Goal: Task Accomplishment & Management: Manage account settings

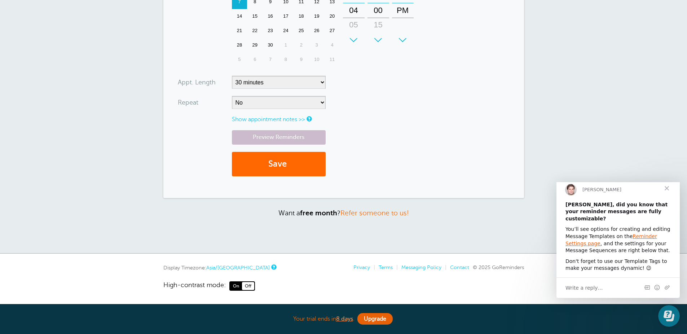
scroll to position [260, 0]
click at [610, 285] on div "Write a reply…" at bounding box center [618, 287] width 123 height 21
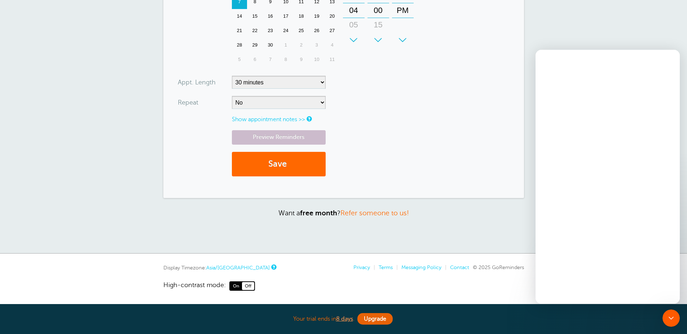
scroll to position [0, 0]
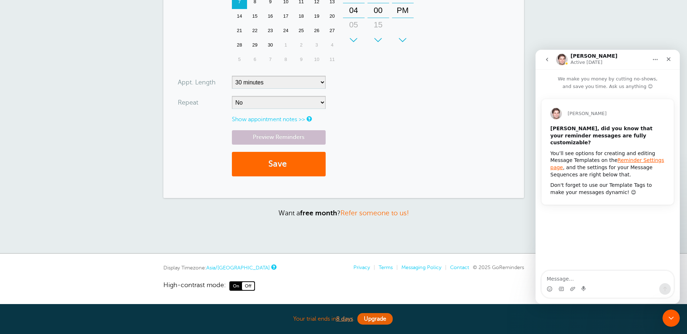
click at [560, 278] on textarea "Message…" at bounding box center [608, 277] width 132 height 12
click at [476, 236] on div "New Appointment You are creating a new customer. To use an existing customer se…" at bounding box center [343, 14] width 687 height 480
click at [654, 58] on icon "Home" at bounding box center [656, 60] width 6 height 6
click at [636, 73] on div "Expand window" at bounding box center [630, 77] width 71 height 15
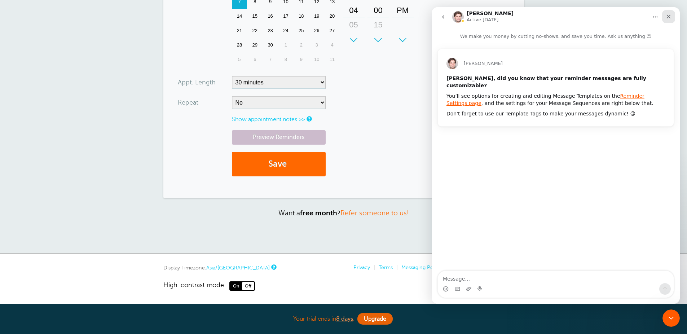
click at [666, 20] on div "Close" at bounding box center [668, 16] width 13 height 13
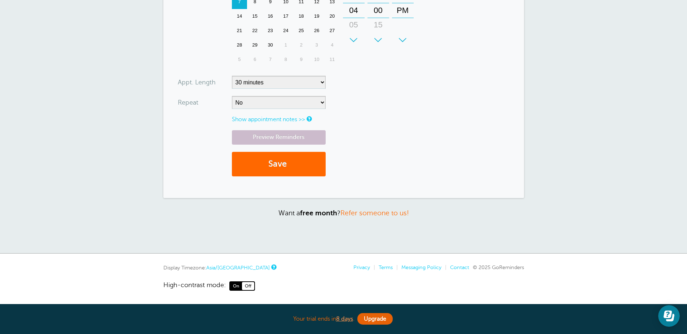
scroll to position [269, 0]
click at [237, 287] on span "On" at bounding box center [236, 286] width 12 height 8
click at [249, 288] on span "Off" at bounding box center [248, 286] width 12 height 8
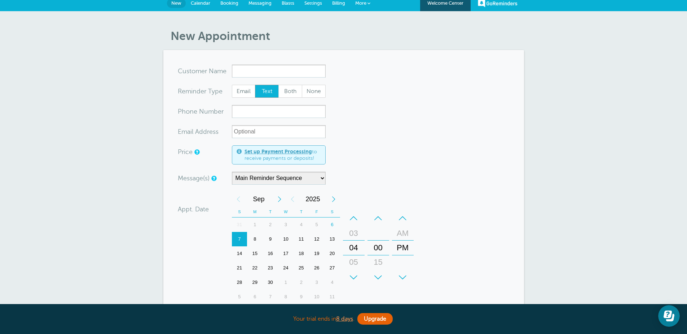
scroll to position [0, 0]
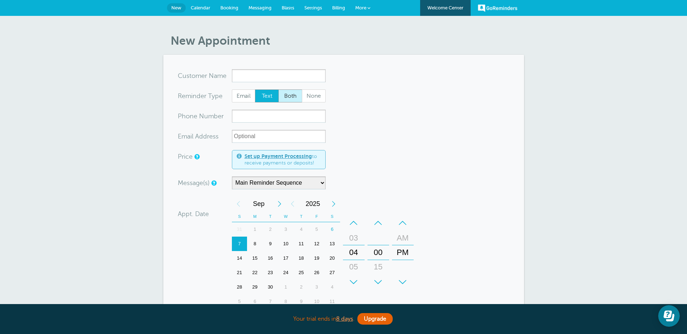
click at [288, 102] on span "Both" at bounding box center [290, 96] width 23 height 12
click at [278, 89] on input "Both" at bounding box center [278, 89] width 0 height 0
radio input "true"
click at [315, 102] on span "None" at bounding box center [313, 96] width 23 height 12
click at [293, 102] on span "Both" at bounding box center [290, 96] width 23 height 12
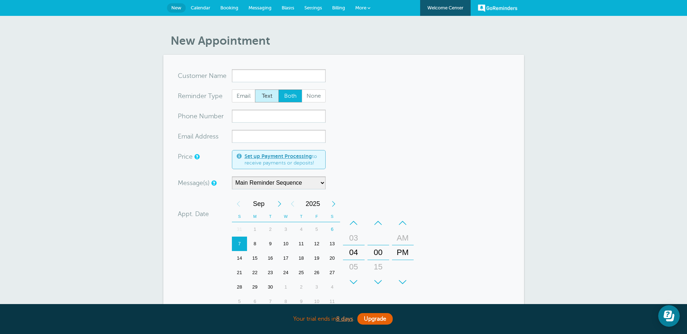
click at [262, 101] on span "Text" at bounding box center [266, 96] width 23 height 12
click at [255, 89] on input "Text" at bounding box center [255, 89] width 0 height 0
radio input "true"
click at [252, 102] on span "Email" at bounding box center [243, 96] width 23 height 12
click at [232, 89] on input "Email" at bounding box center [232, 89] width 0 height 0
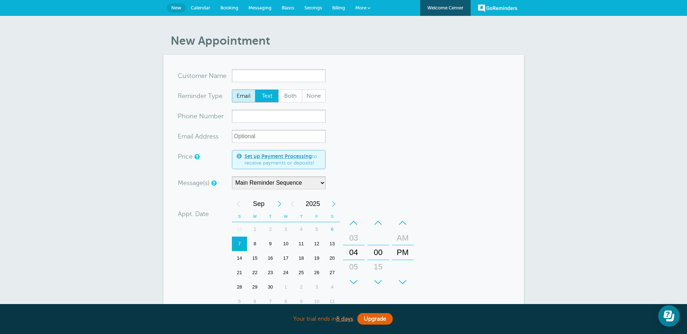
radio input "true"
click at [270, 102] on span "Text" at bounding box center [266, 96] width 23 height 12
click at [255, 89] on input "Text" at bounding box center [255, 89] width 0 height 0
radio input "true"
click at [289, 102] on span "Both" at bounding box center [290, 96] width 23 height 12
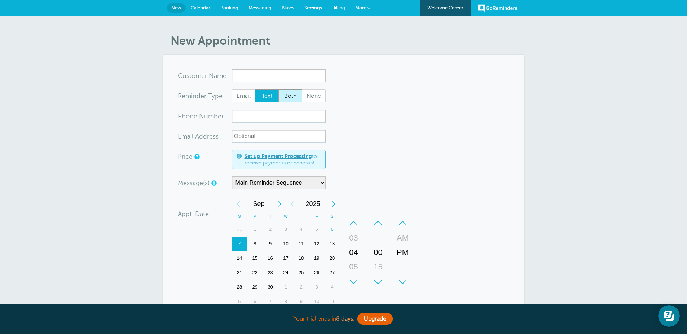
click at [278, 89] on input "Both" at bounding box center [278, 89] width 0 height 0
radio input "true"
click at [312, 102] on span "None" at bounding box center [313, 96] width 23 height 12
click at [302, 89] on input "None" at bounding box center [302, 89] width 0 height 0
radio input "true"
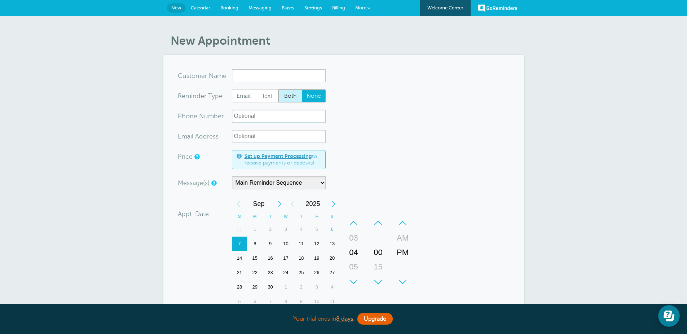
click at [292, 102] on span "Both" at bounding box center [290, 96] width 23 height 12
click at [278, 89] on input "Both" at bounding box center [278, 89] width 0 height 0
radio input "true"
click at [258, 102] on span "Text" at bounding box center [266, 96] width 23 height 12
click at [255, 89] on input "Text" at bounding box center [255, 89] width 0 height 0
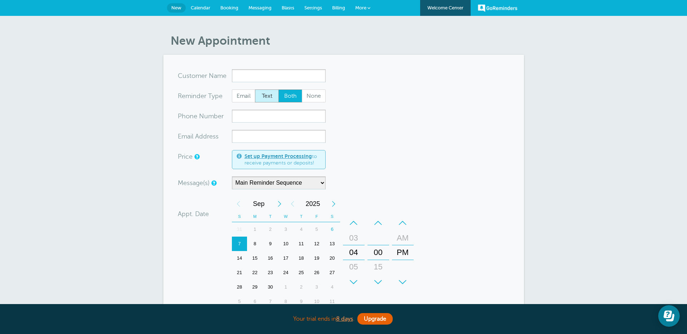
radio input "true"
click at [249, 102] on span "Email" at bounding box center [243, 96] width 23 height 12
click at [232, 89] on input "Email" at bounding box center [232, 89] width 0 height 0
radio input "true"
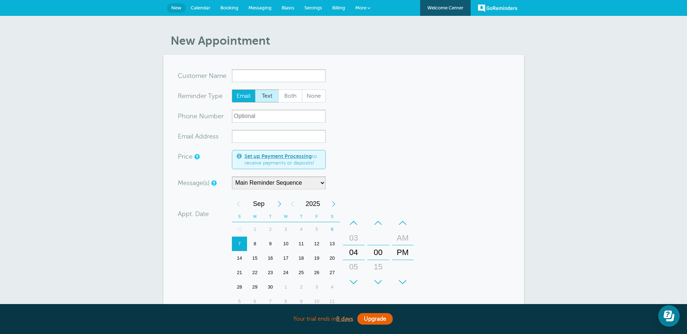
click at [265, 102] on span "Text" at bounding box center [266, 96] width 23 height 12
click at [255, 89] on input "Text" at bounding box center [255, 89] width 0 height 0
radio input "true"
click at [291, 102] on span "Both" at bounding box center [290, 96] width 23 height 12
click at [278, 89] on input "Both" at bounding box center [278, 89] width 0 height 0
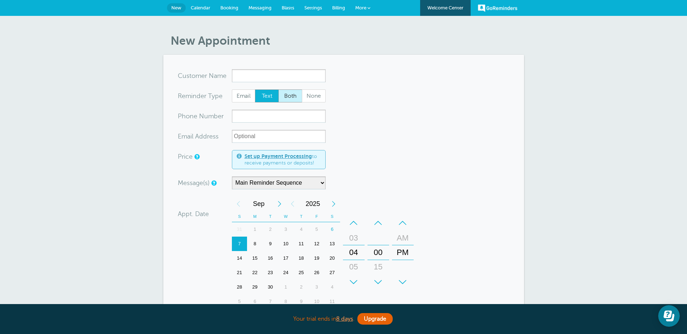
radio input "true"
click at [319, 102] on span "None" at bounding box center [313, 96] width 23 height 12
click at [302, 89] on input "None" at bounding box center [302, 89] width 0 height 0
radio input "true"
click at [286, 102] on span "Both" at bounding box center [290, 96] width 23 height 12
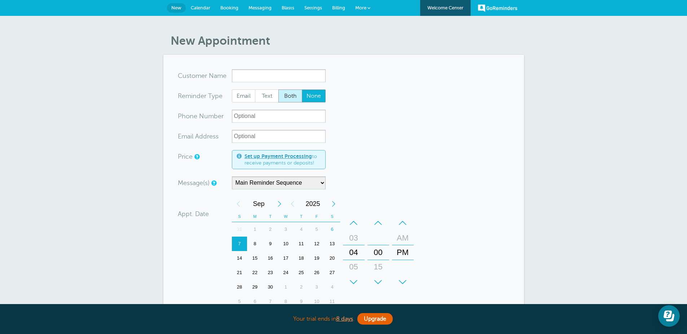
click at [278, 89] on input "Both" at bounding box center [278, 89] width 0 height 0
radio input "true"
click at [263, 102] on span "Text" at bounding box center [266, 96] width 23 height 12
click at [255, 89] on input "Text" at bounding box center [255, 89] width 0 height 0
radio input "true"
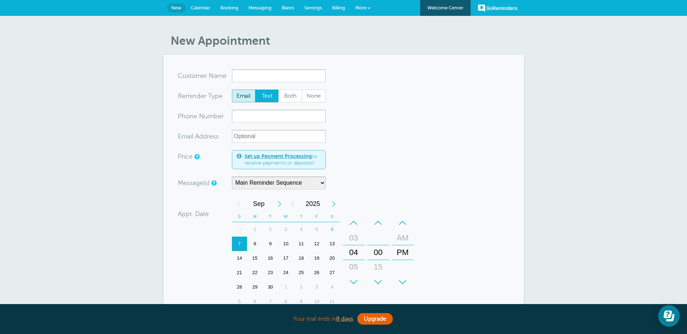
click at [240, 102] on span "Email" at bounding box center [243, 96] width 23 height 12
click at [232, 89] on input "Email" at bounding box center [232, 89] width 0 height 0
radio input "true"
click at [263, 102] on span "Text" at bounding box center [266, 96] width 23 height 12
click at [255, 89] on input "Text" at bounding box center [255, 89] width 0 height 0
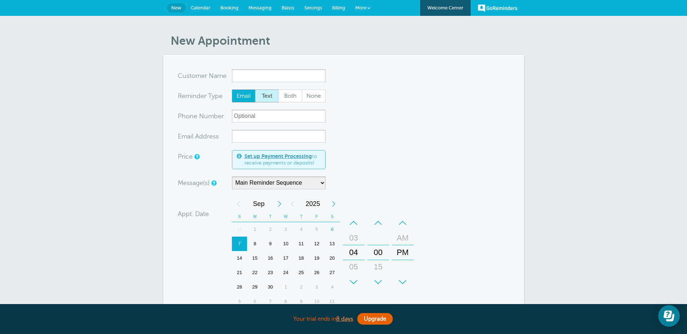
radio input "true"
click at [291, 102] on span "Both" at bounding box center [290, 96] width 23 height 12
click at [305, 102] on span "None" at bounding box center [313, 96] width 23 height 12
click at [302, 89] on input "None" at bounding box center [302, 89] width 0 height 0
radio input "true"
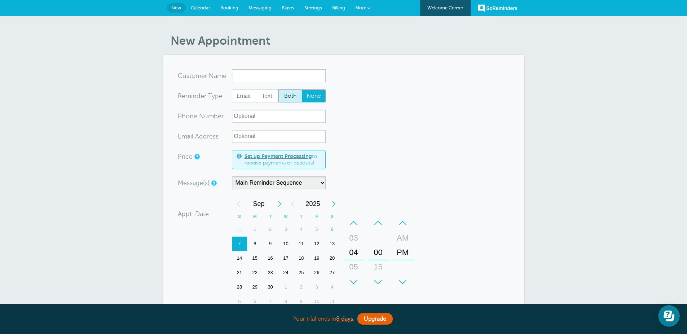
click at [290, 102] on span "Both" at bounding box center [290, 96] width 23 height 12
click at [278, 89] on input "Both" at bounding box center [278, 89] width 0 height 0
radio input "true"
click at [273, 102] on span "Text" at bounding box center [266, 96] width 23 height 12
click at [255, 89] on input "Text" at bounding box center [255, 89] width 0 height 0
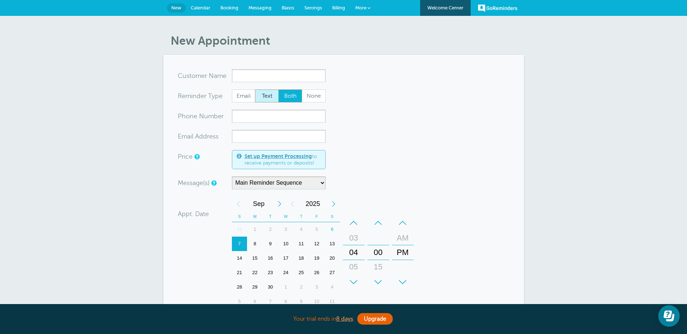
radio input "true"
click at [246, 102] on span "Email" at bounding box center [243, 96] width 23 height 12
click at [232, 89] on input "Email" at bounding box center [232, 89] width 0 height 0
radio input "true"
click at [266, 102] on span "Text" at bounding box center [266, 96] width 23 height 12
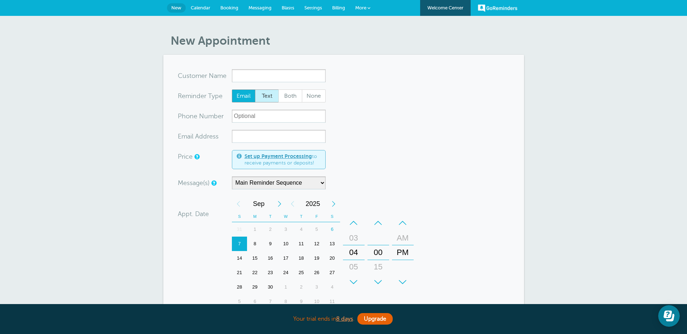
click at [255, 89] on input "Text" at bounding box center [255, 89] width 0 height 0
radio input "true"
click at [284, 102] on span "Both" at bounding box center [290, 96] width 23 height 12
click at [278, 89] on input "Both" at bounding box center [278, 89] width 0 height 0
radio input "true"
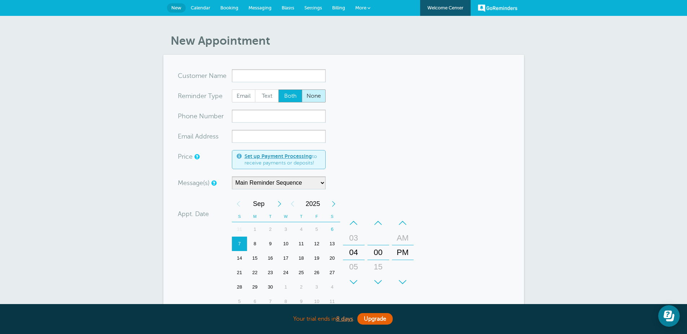
click at [311, 102] on span "None" at bounding box center [313, 96] width 23 height 12
click at [302, 89] on input "None" at bounding box center [302, 89] width 0 height 0
radio input "true"
click at [294, 102] on span "Both" at bounding box center [290, 96] width 23 height 12
click at [278, 89] on input "Both" at bounding box center [278, 89] width 0 height 0
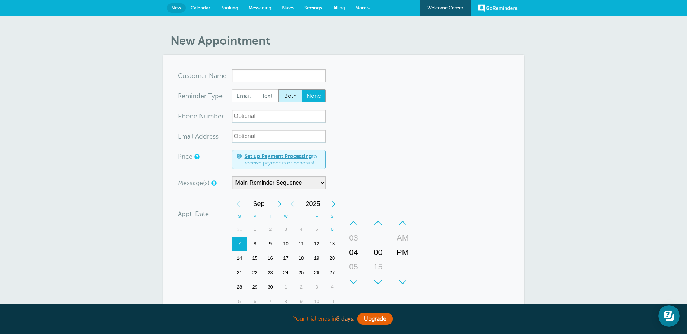
radio input "true"
click at [271, 102] on span "Text" at bounding box center [266, 96] width 23 height 12
click at [255, 89] on input "Text" at bounding box center [255, 89] width 0 height 0
radio input "true"
click at [245, 102] on span "Email" at bounding box center [243, 96] width 23 height 12
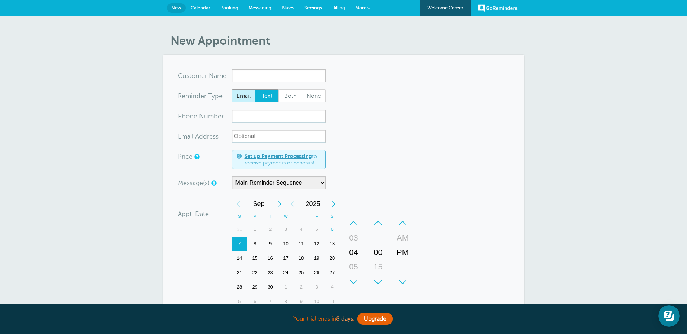
click at [232, 89] on input "Email" at bounding box center [232, 89] width 0 height 0
radio input "true"
click at [305, 82] on input "x-no-autofill" at bounding box center [279, 75] width 94 height 13
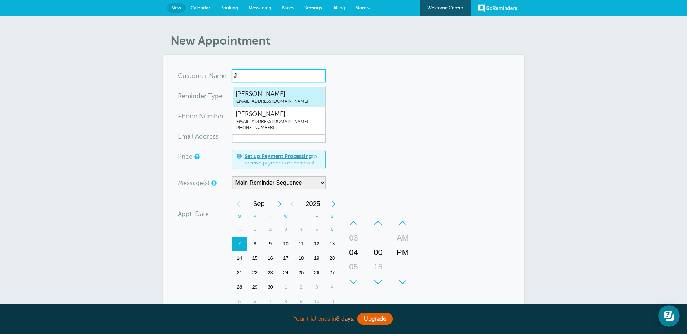
type input "Jh"
radio input "true"
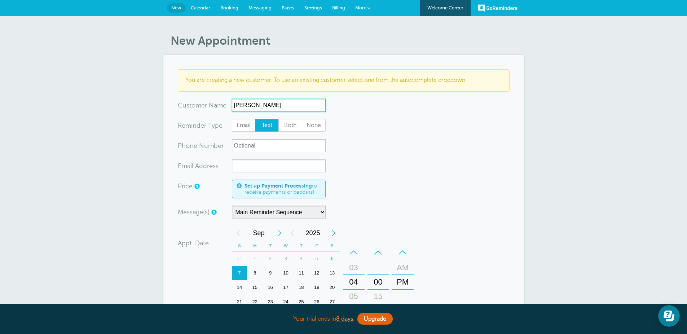
type input "Jharana Gautam"
click at [269, 132] on span "Text" at bounding box center [266, 125] width 23 height 12
click at [255, 119] on input "Text" at bounding box center [255, 119] width 0 height 0
click at [246, 132] on span "Email" at bounding box center [243, 125] width 23 height 12
click at [232, 119] on input "Email" at bounding box center [232, 119] width 0 height 0
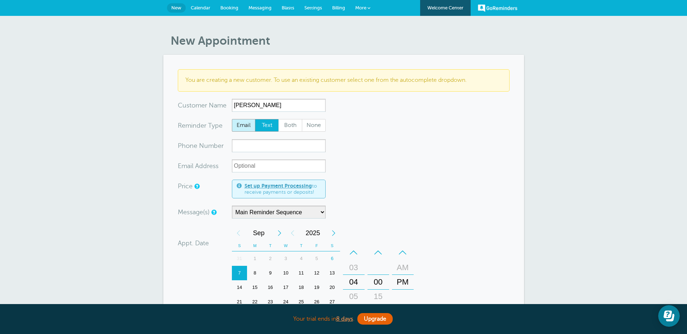
radio input "true"
click at [270, 152] on input "xxx-no-autofill" at bounding box center [279, 145] width 94 height 13
type input "9814081095"
click at [271, 172] on input "xx-no-autofill" at bounding box center [279, 165] width 94 height 13
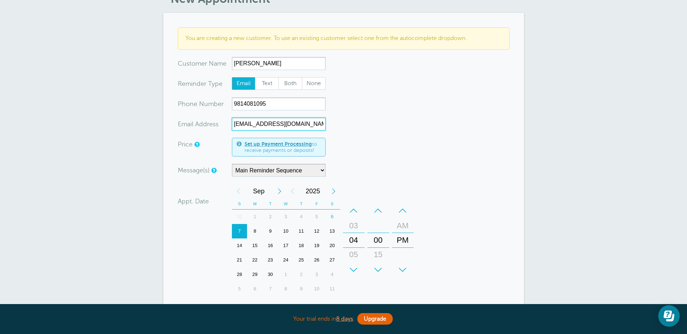
scroll to position [43, 0]
type input "rajukadel27@gmail.com"
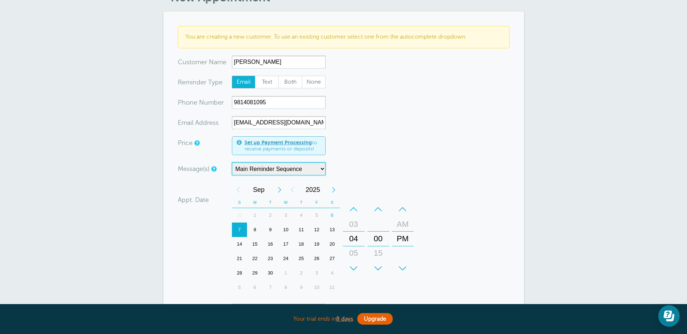
click at [307, 175] on select "Main Reminder Sequence" at bounding box center [279, 168] width 94 height 13
drag, startPoint x: 298, startPoint y: 78, endPoint x: 211, endPoint y: 76, distance: 87.3
click at [211, 69] on div "x-no-autofill Cus tomer N ame Jharana Gautam No search results. Edit Remove" at bounding box center [252, 62] width 148 height 13
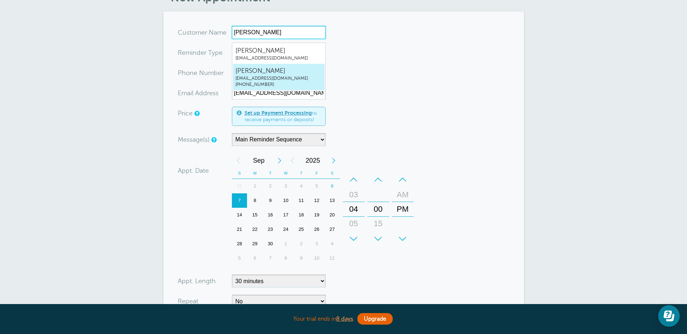
click at [289, 72] on span "Raju kadel" at bounding box center [279, 70] width 87 height 9
type input "Rajukadelrajukadel27@gmail.com+9779814081095"
type input "Raju kadel"
radio input "false"
radio input "true"
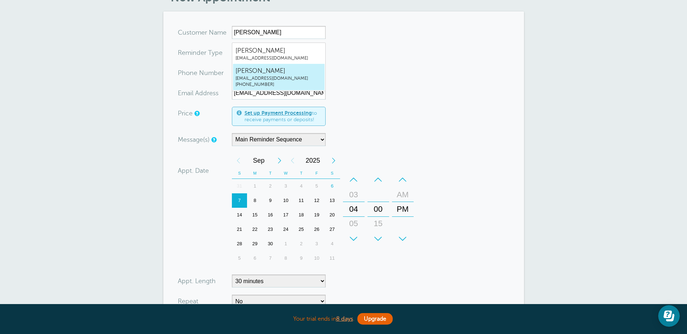
type input "+9779814081095"
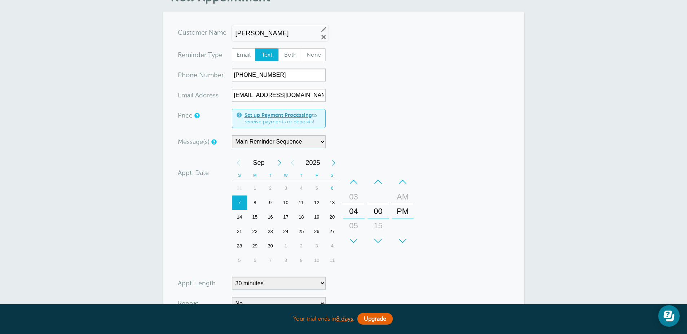
click at [372, 74] on form "You are creating a new customer. To use an existing customer select one from th…" at bounding box center [344, 205] width 332 height 359
click at [376, 48] on form "You are creating a new customer. To use an existing customer select one from th…" at bounding box center [344, 205] width 332 height 359
click at [287, 210] on div "10" at bounding box center [286, 203] width 16 height 14
click at [379, 248] on div "+" at bounding box center [379, 241] width 22 height 14
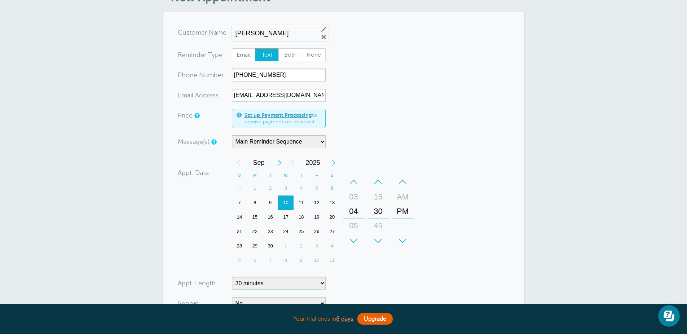
click at [379, 248] on div "+" at bounding box center [379, 241] width 22 height 14
click at [379, 189] on div "–" at bounding box center [379, 182] width 22 height 14
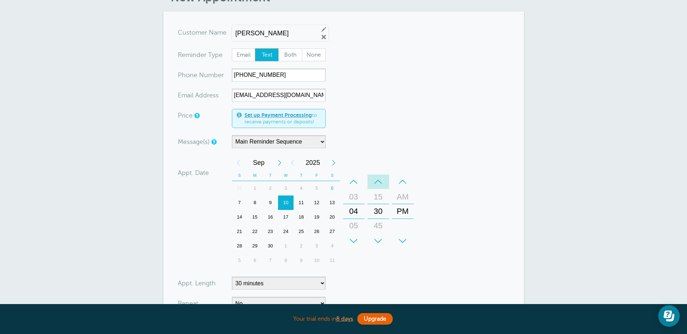
click at [379, 189] on div "–" at bounding box center [379, 182] width 22 height 14
click at [359, 189] on div "–" at bounding box center [354, 182] width 22 height 14
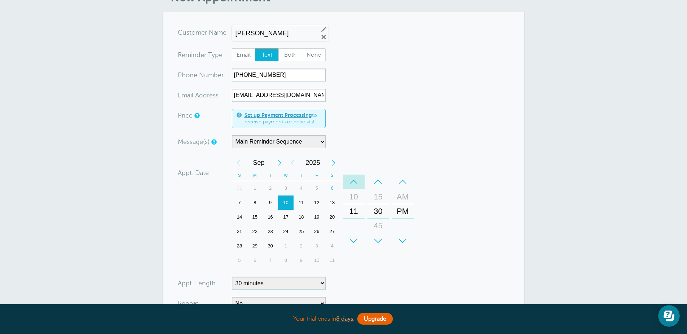
click at [359, 189] on div "–" at bounding box center [354, 182] width 22 height 14
click at [376, 189] on div "–" at bounding box center [379, 182] width 22 height 14
click at [356, 189] on div "–" at bounding box center [354, 182] width 22 height 14
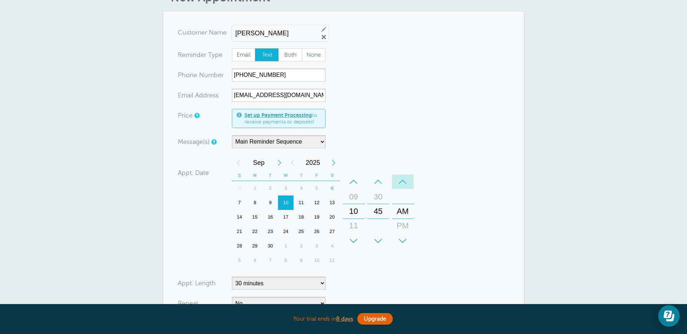
click at [401, 189] on div "–" at bounding box center [403, 182] width 22 height 14
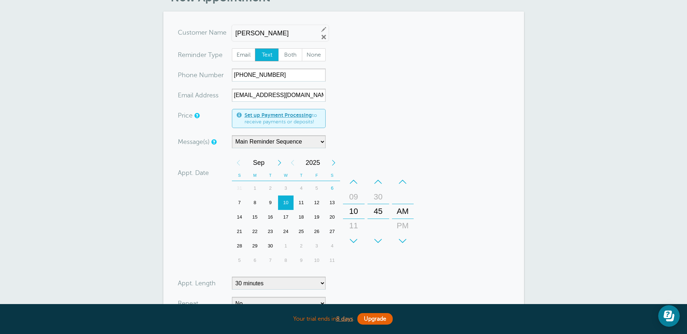
click at [401, 189] on div "–" at bounding box center [403, 182] width 22 height 14
click at [378, 189] on div "–" at bounding box center [379, 182] width 22 height 14
click at [354, 189] on div "–" at bounding box center [354, 182] width 22 height 14
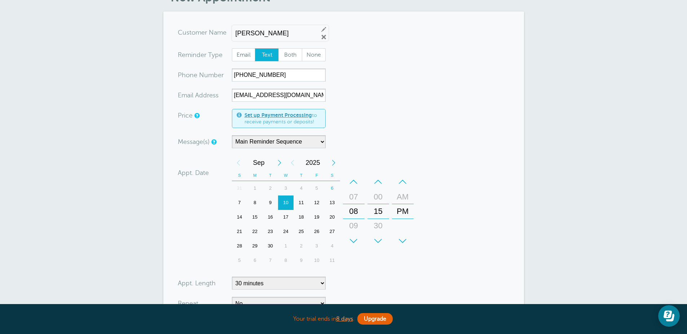
click at [354, 189] on div "–" at bounding box center [354, 182] width 22 height 14
click at [383, 189] on div "–" at bounding box center [379, 182] width 22 height 14
click at [382, 189] on div "–" at bounding box center [379, 182] width 22 height 14
click at [350, 189] on div "–" at bounding box center [354, 182] width 22 height 14
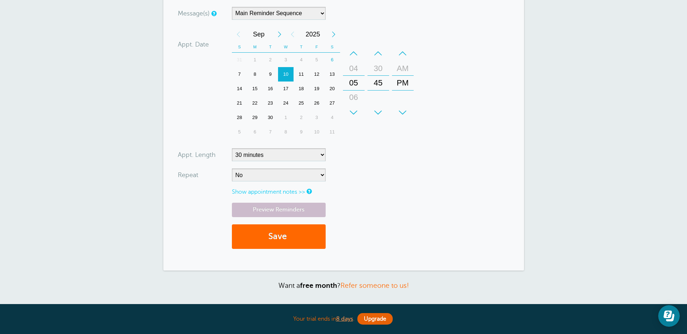
scroll to position [173, 0]
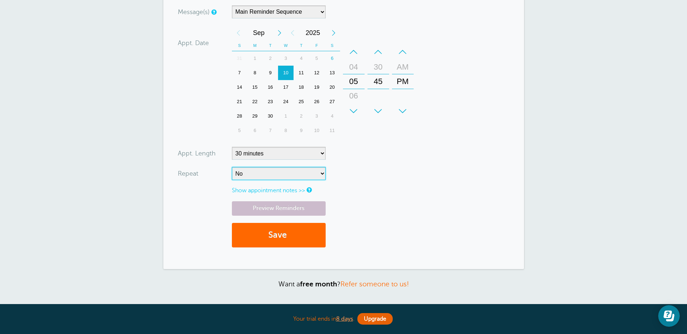
select select "RRULE:FREQ=WEEKLY;INTERVAL=2"
click at [232, 180] on select "No Daily Weekly Every 2 weeks Every 3 weeks Every 4 weeks Monthly Every 5 weeks…" at bounding box center [279, 173] width 94 height 13
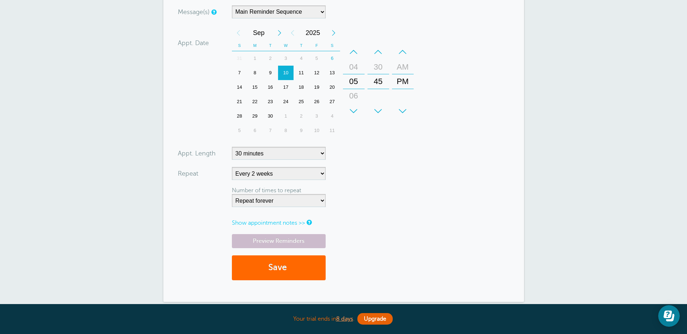
click at [407, 183] on form "You are creating a new customer. To use an existing customer select one from th…" at bounding box center [344, 91] width 332 height 391
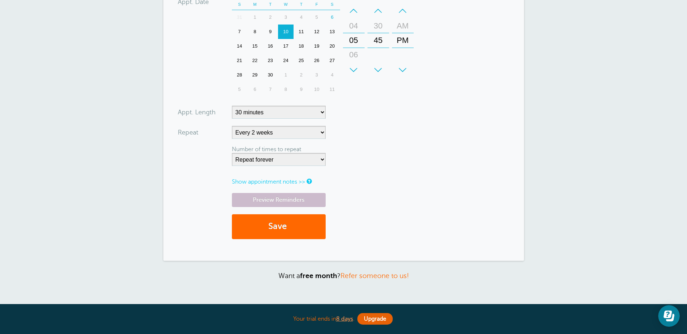
scroll to position [216, 0]
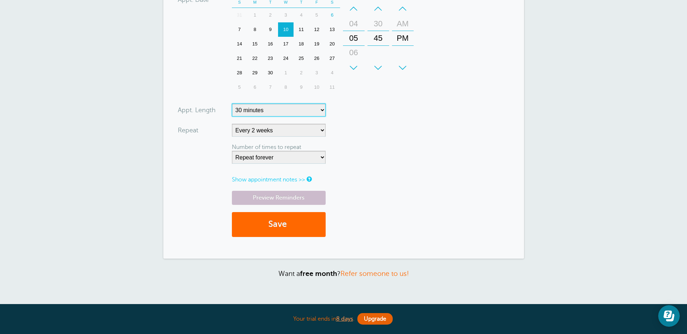
drag, startPoint x: 321, startPoint y: 127, endPoint x: 357, endPoint y: 130, distance: 35.8
click at [357, 130] on form "You are creating a new customer. To use an existing customer select one from th…" at bounding box center [344, 48] width 332 height 391
drag, startPoint x: 321, startPoint y: 173, endPoint x: 381, endPoint y: 158, distance: 62.0
click at [381, 158] on form "You are creating a new customer. To use an existing customer select one from th…" at bounding box center [344, 48] width 332 height 391
click at [280, 237] on button "Save" at bounding box center [279, 224] width 94 height 25
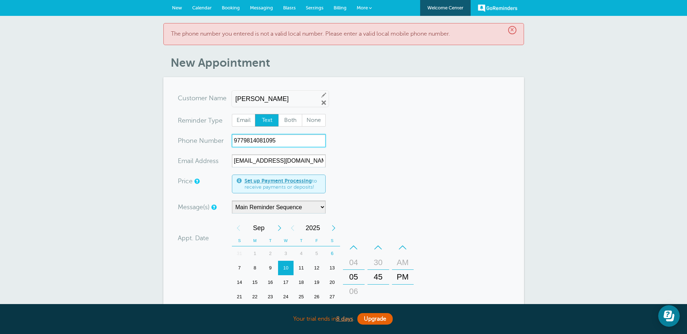
drag, startPoint x: 295, startPoint y: 159, endPoint x: 220, endPoint y: 157, distance: 74.7
click at [220, 147] on div "xxx-no-autofill Pho ne Nu mber 9779814081095" at bounding box center [252, 140] width 148 height 13
click at [412, 197] on form "You are creating a new customer. To use an existing customer select one from th…" at bounding box center [344, 287] width 332 height 391
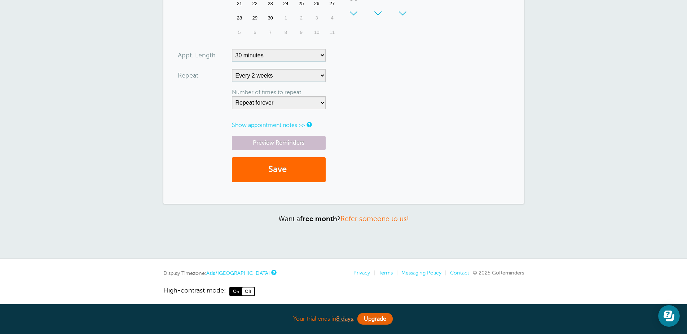
scroll to position [303, 0]
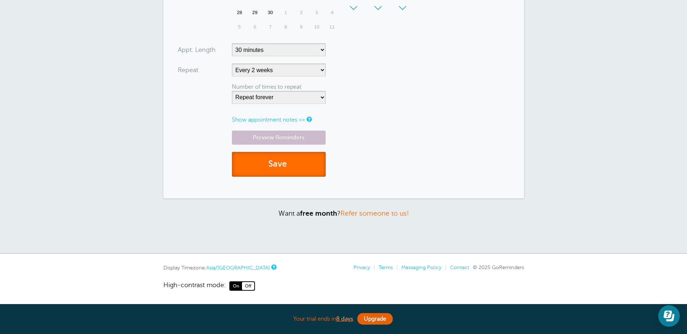
click at [274, 177] on button "Save" at bounding box center [279, 164] width 94 height 25
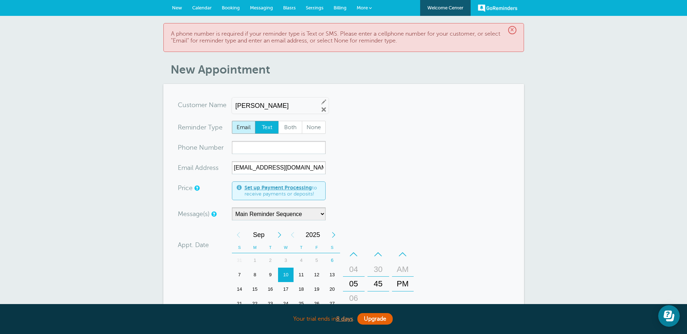
click at [247, 133] on span "Email" at bounding box center [243, 127] width 23 height 12
click at [232, 121] on input "Email" at bounding box center [232, 120] width 0 height 0
radio input "true"
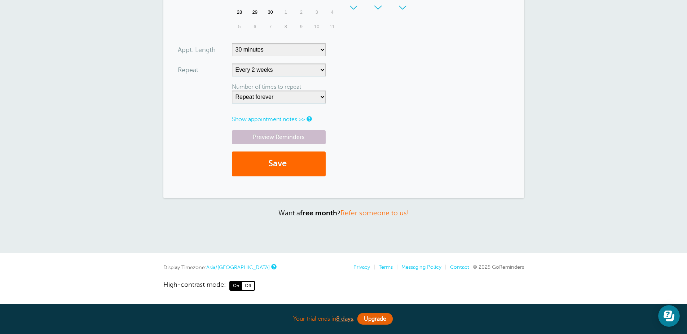
scroll to position [303, 0]
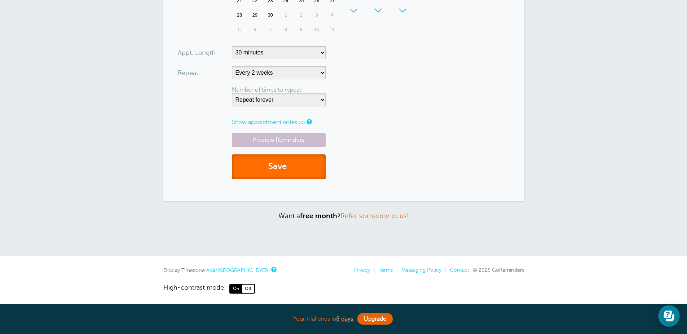
click at [283, 179] on button "Save" at bounding box center [279, 166] width 94 height 25
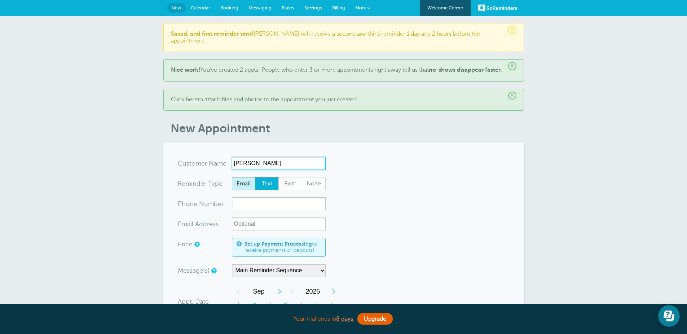
type input "Pulasta kadel"
click at [245, 190] on span "Email" at bounding box center [243, 183] width 23 height 12
click at [232, 177] on input "Email" at bounding box center [232, 177] width 0 height 0
radio input "true"
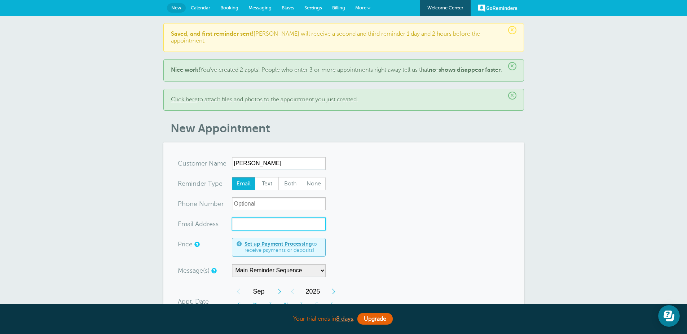
click at [246, 231] on input "xx-no-autofill" at bounding box center [279, 224] width 94 height 13
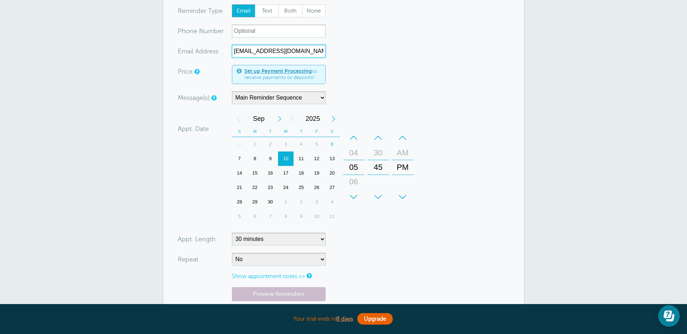
scroll to position [173, 0]
click at [270, 180] on div "16" at bounding box center [271, 173] width 16 height 14
click at [238, 166] on div "7" at bounding box center [240, 158] width 16 height 14
click at [254, 180] on div "15" at bounding box center [255, 173] width 16 height 14
click at [402, 160] on div "AM" at bounding box center [402, 152] width 17 height 14
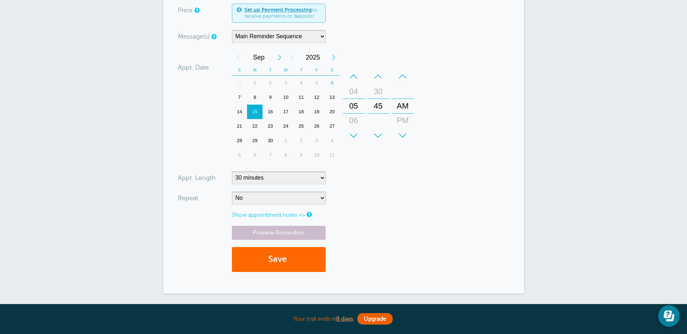
scroll to position [260, 0]
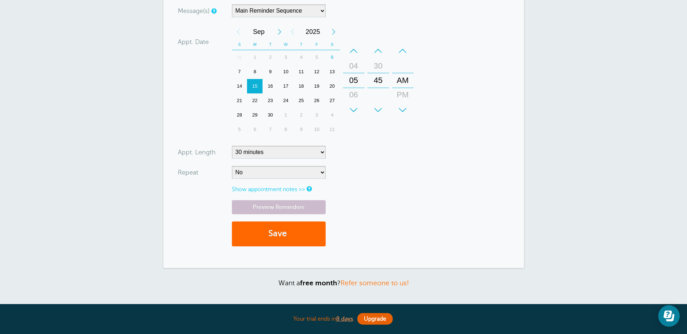
type input "[EMAIL_ADDRESS][DOMAIN_NAME]"
click at [306, 179] on select "No Daily Weekly Every 2 weeks Every 3 weeks Every 4 weeks Monthly Every 5 weeks…" at bounding box center [279, 172] width 94 height 13
click at [284, 246] on button "Save" at bounding box center [279, 233] width 94 height 25
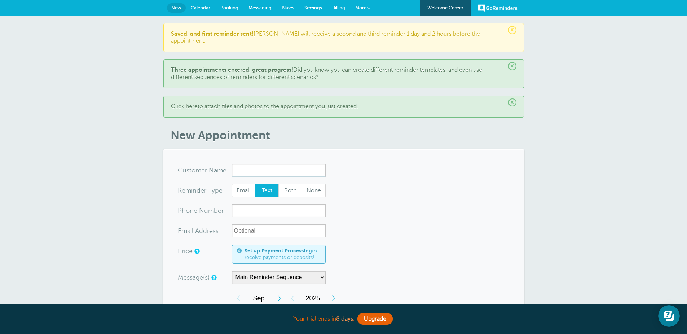
drag, startPoint x: 295, startPoint y: 144, endPoint x: 311, endPoint y: 142, distance: 16.4
click at [314, 141] on h1 "New Appointment" at bounding box center [348, 135] width 354 height 14
click at [257, 177] on input "x-no-autofill" at bounding box center [279, 170] width 94 height 13
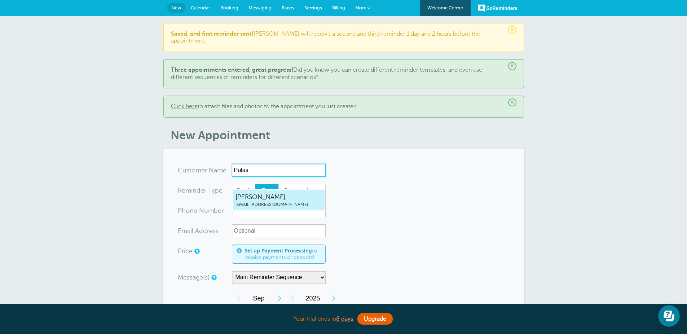
click at [269, 197] on span "[PERSON_NAME]" at bounding box center [279, 197] width 87 height 9
type input "[EMAIL_ADDRESS][DOMAIN_NAME]"
type input "[PERSON_NAME]"
radio input "true"
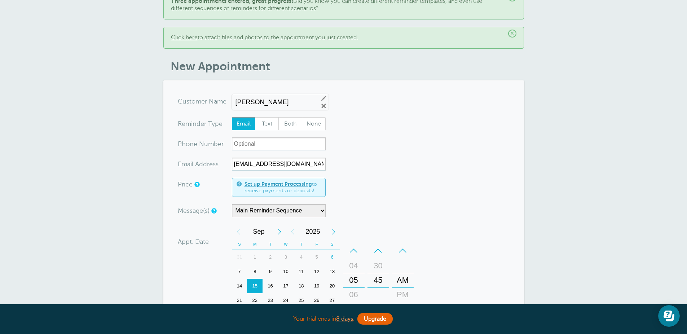
scroll to position [43, 0]
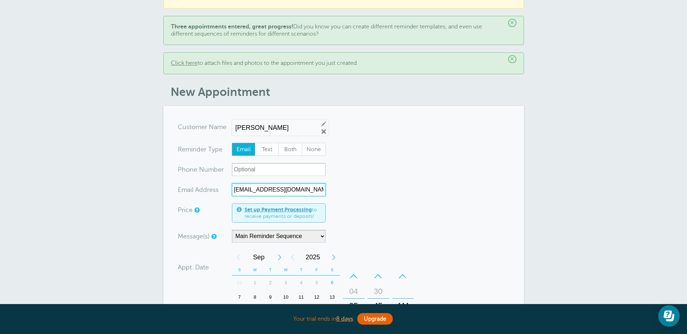
click at [272, 196] on input "[EMAIL_ADDRESS][DOMAIN_NAME]" at bounding box center [279, 189] width 94 height 13
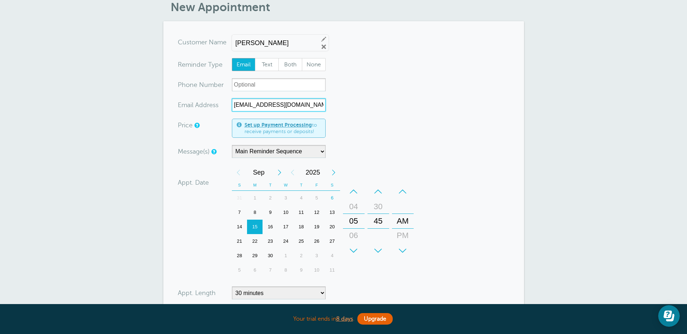
scroll to position [130, 0]
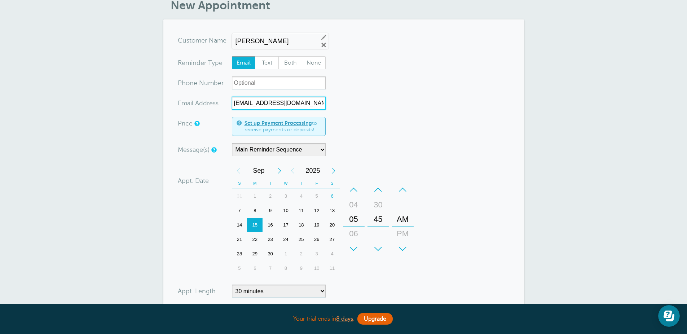
click at [269, 232] on div "16" at bounding box center [271, 225] width 16 height 14
click at [257, 232] on div "15" at bounding box center [255, 225] width 16 height 14
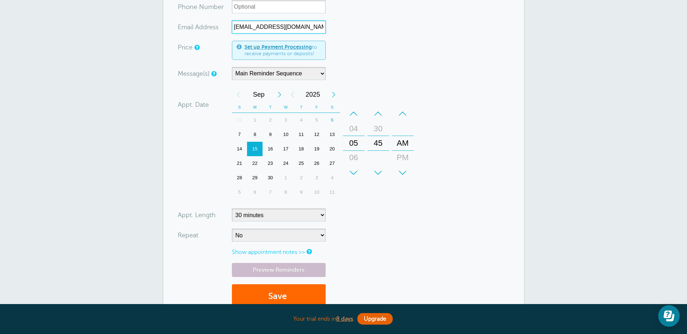
scroll to position [216, 0]
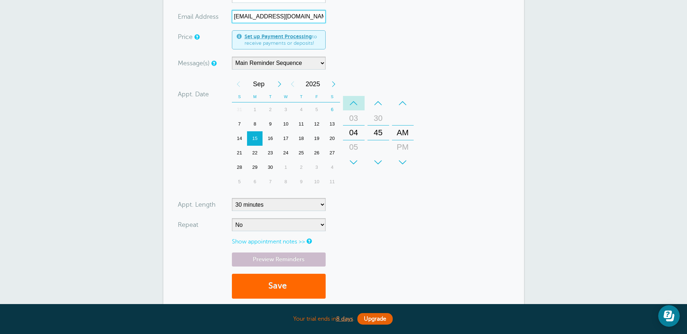
click at [360, 110] on div "–" at bounding box center [354, 103] width 22 height 14
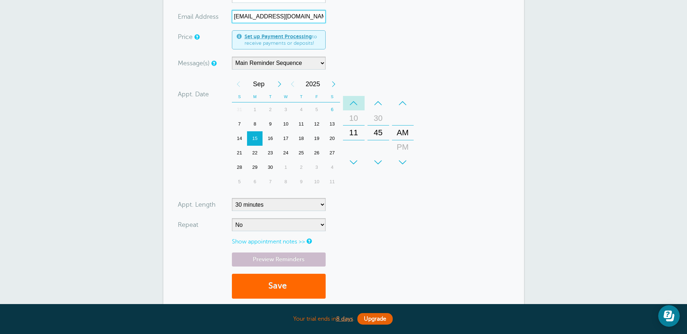
click at [360, 110] on div "–" at bounding box center [354, 103] width 22 height 14
click at [400, 110] on div "–" at bounding box center [403, 103] width 22 height 14
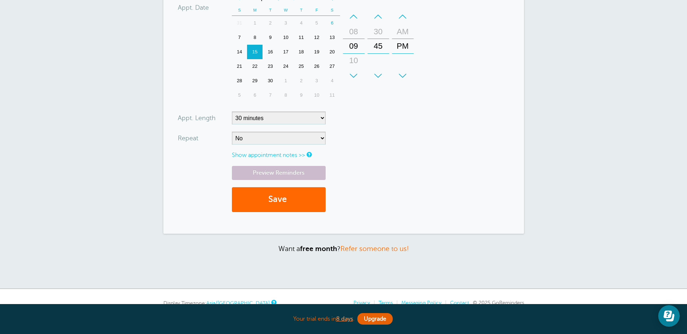
type input "raju@powr.io"
select select "20"
click at [232, 124] on select "5 minutes 10 minutes 15 minutes 20 minutes 25 minutes 30 minutes 35 minutes 40 …" at bounding box center [279, 117] width 94 height 13
drag, startPoint x: 310, startPoint y: 167, endPoint x: 361, endPoint y: 138, distance: 58.5
click at [361, 138] on form "You are creating a new customer. To use an existing customer select one from th…" at bounding box center [344, 40] width 332 height 359
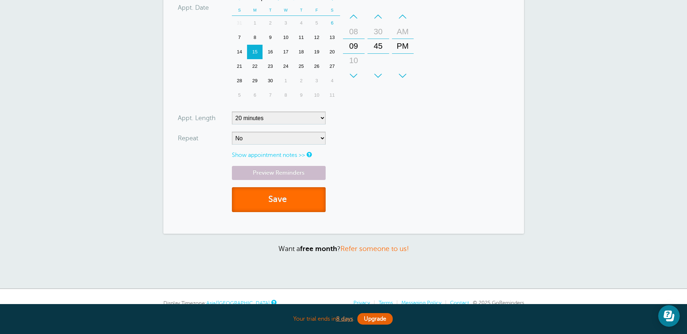
click at [309, 212] on button "Save" at bounding box center [279, 199] width 94 height 25
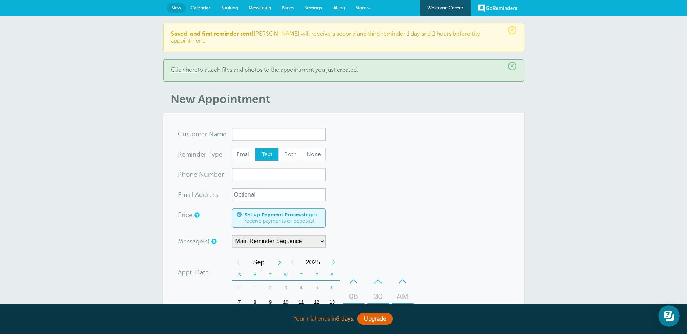
click at [195, 73] on link "Click here" at bounding box center [184, 70] width 27 height 6
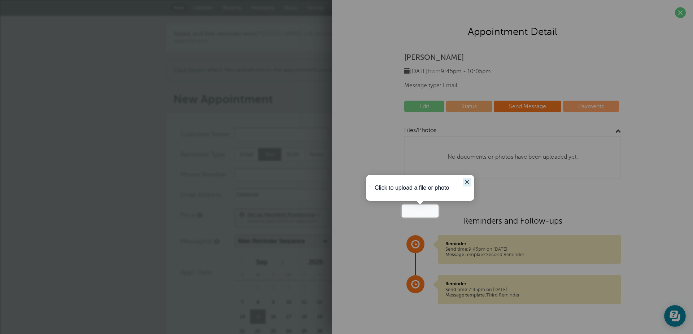
click at [466, 183] on icon "Close guide" at bounding box center [467, 182] width 4 height 4
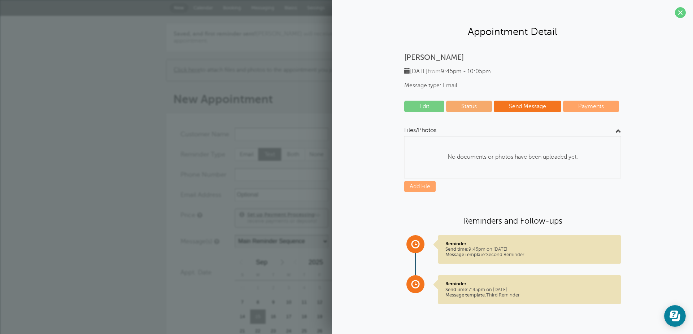
scroll to position [43, 0]
click at [408, 181] on link "Add File" at bounding box center [419, 187] width 31 height 12
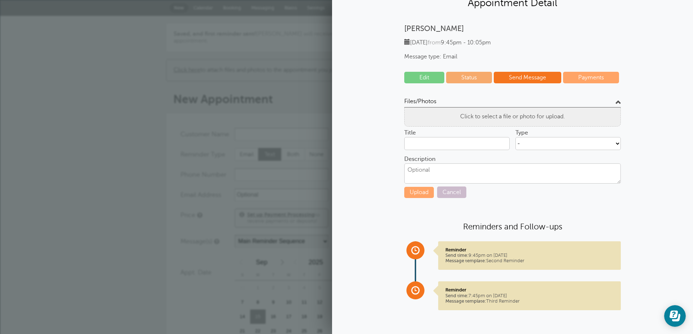
type input "Screenshot from 2025-09-05 18-53-28.png"
drag, startPoint x: 583, startPoint y: 148, endPoint x: 652, endPoint y: 141, distance: 70.0
click at [652, 141] on div "Pulasta kadel Monday, 9/15 from 9:45pm - 10:05pm Message type: Email Edit Statu…" at bounding box center [512, 173] width 346 height 298
drag, startPoint x: 448, startPoint y: 229, endPoint x: 554, endPoint y: 245, distance: 106.8
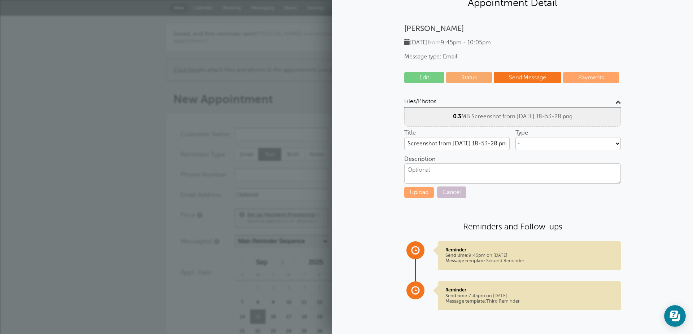
click at [554, 247] on p "Reminder Send time: 9:45pm on Sep. 14, 2025 Message template: Second Reminder" at bounding box center [529, 255] width 168 height 17
drag, startPoint x: 449, startPoint y: 280, endPoint x: 552, endPoint y: 233, distance: 112.8
click at [552, 241] on div "Reminder Send time: 9:45pm on Sep. 14, 2025 Message template: Second Reminder R…" at bounding box center [518, 281] width 206 height 81
click at [470, 241] on div "Reminder Send time: 9:45pm on Sep. 14, 2025 Message template: Second Reminder" at bounding box center [529, 255] width 183 height 29
drag, startPoint x: 449, startPoint y: 230, endPoint x: 549, endPoint y: 245, distance: 101.4
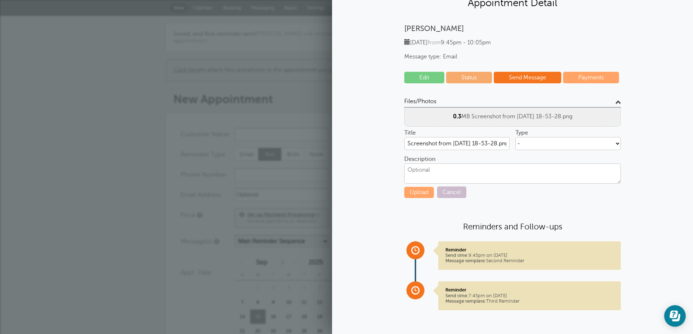
click at [550, 252] on div "Reminder Send time: 9:45pm on Sep. 14, 2025 Message template: Second Reminder" at bounding box center [529, 255] width 183 height 29
click at [549, 247] on p "Reminder Send time: 9:45pm on Sep. 14, 2025 Message template: Second Reminder" at bounding box center [529, 255] width 168 height 17
drag, startPoint x: 448, startPoint y: 231, endPoint x: 545, endPoint y: 301, distance: 119.9
click at [545, 301] on div "Reminder Send time: 9:45pm on Sep. 14, 2025 Message template: Second Reminder R…" at bounding box center [518, 281] width 206 height 81
click at [545, 298] on div "Reminder Send time: 7:45pm on Sep. 15, 2025 Message template: Third Reminder" at bounding box center [529, 295] width 183 height 29
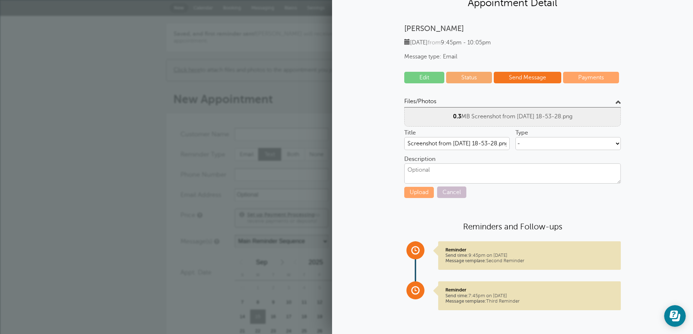
drag, startPoint x: 449, startPoint y: 230, endPoint x: 572, endPoint y: 294, distance: 138.7
click at [572, 294] on div "Reminder Send time: 9:45pm on Sep. 14, 2025 Message template: Second Reminder R…" at bounding box center [518, 281] width 206 height 81
click at [508, 287] on p "Reminder Send time: 7:45pm on Sep. 15, 2025 Message template: Third Reminder" at bounding box center [529, 295] width 168 height 17
drag, startPoint x: 449, startPoint y: 229, endPoint x: 540, endPoint y: 200, distance: 95.8
click at [540, 202] on div "Files/Photos Click to select a file or photo for upload. 0.3 MB Screenshot from…" at bounding box center [512, 210] width 216 height 224
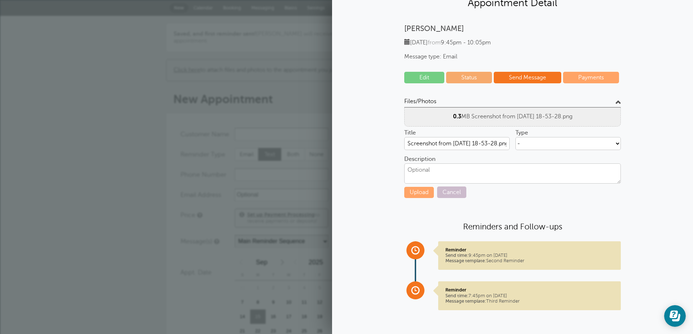
click at [382, 187] on div "Pulasta kadel Monday, 9/15 from 9:45pm - 10:05pm Message type: Email Edit Statu…" at bounding box center [512, 173] width 346 height 298
click at [426, 163] on textarea "Description" at bounding box center [512, 173] width 216 height 20
click at [422, 187] on button "Upload" at bounding box center [419, 192] width 30 height 11
drag, startPoint x: 584, startPoint y: 114, endPoint x: 569, endPoint y: 112, distance: 15.6
click at [569, 137] on select "- job - Create new type" at bounding box center [567, 143] width 105 height 13
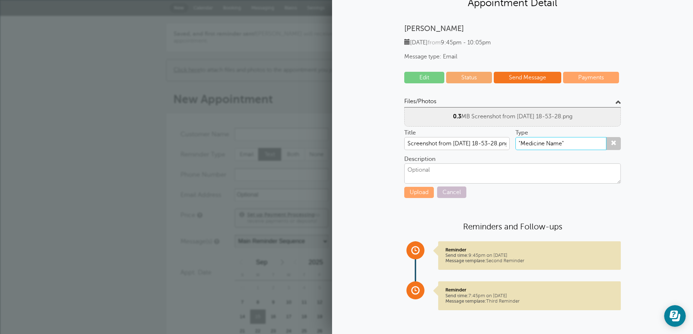
type input ""Medicine Name""
click at [410, 187] on button "Upload" at bounding box center [419, 192] width 30 height 11
click at [451, 186] on link "Cancel" at bounding box center [451, 192] width 29 height 12
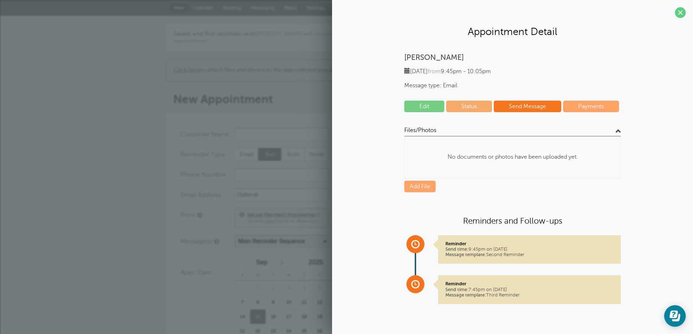
scroll to position [24, 0]
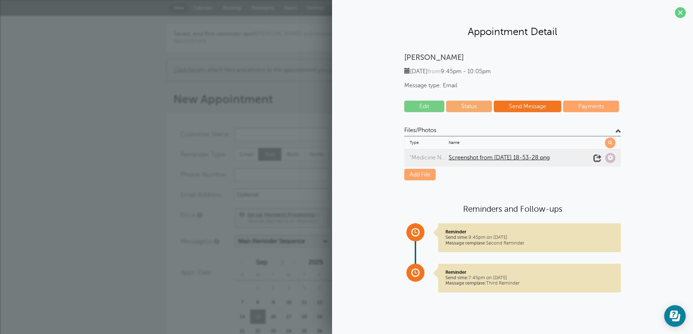
click at [593, 153] on span at bounding box center [597, 158] width 10 height 10
click at [431, 112] on link "Edit" at bounding box center [424, 107] width 40 height 12
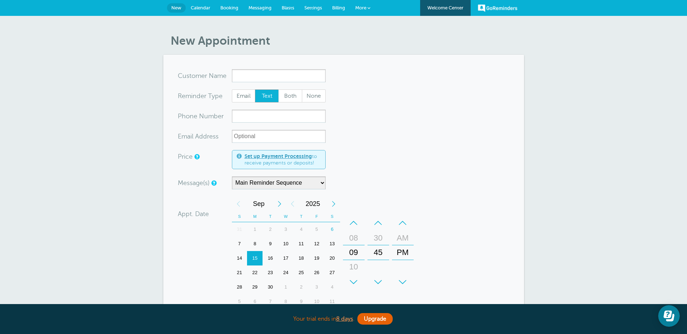
click at [366, 11] on link "More" at bounding box center [362, 8] width 25 height 16
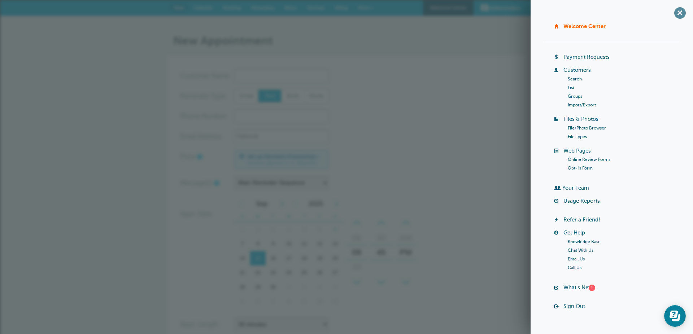
click at [671, 13] on span "+" at bounding box center [679, 13] width 16 height 16
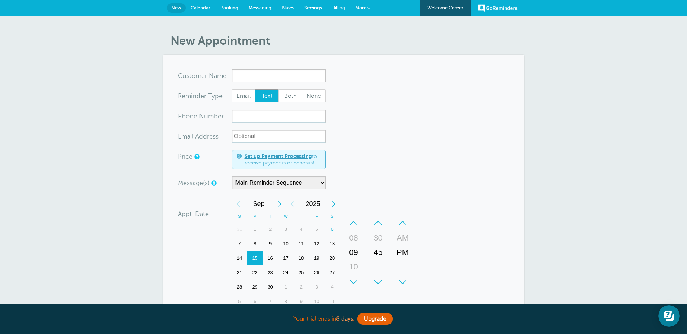
click at [197, 10] on span "Calendar" at bounding box center [200, 7] width 19 height 5
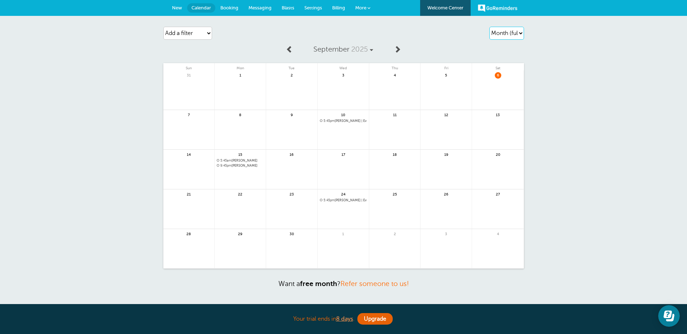
select select "week"
click at [490, 27] on select "Agenda Day Week Month (full view) Month (condensed)" at bounding box center [507, 33] width 35 height 13
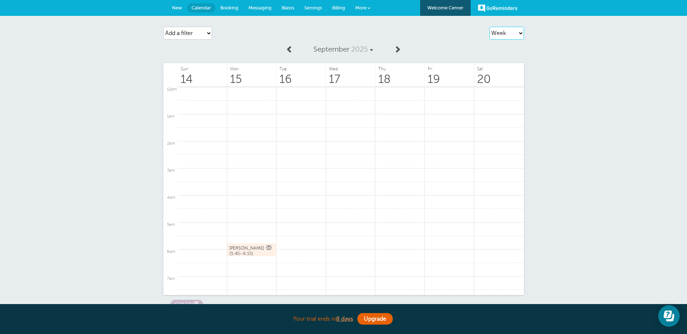
scroll to position [138, 0]
drag, startPoint x: 208, startPoint y: 34, endPoint x: 251, endPoint y: 33, distance: 43.3
click at [251, 33] on div "Add a filter Customer Search Appointment Status Payment Status Clear filters" at bounding box center [220, 33] width 115 height 20
click at [289, 47] on span at bounding box center [289, 48] width 7 height 7
click at [293, 50] on span at bounding box center [289, 48] width 7 height 7
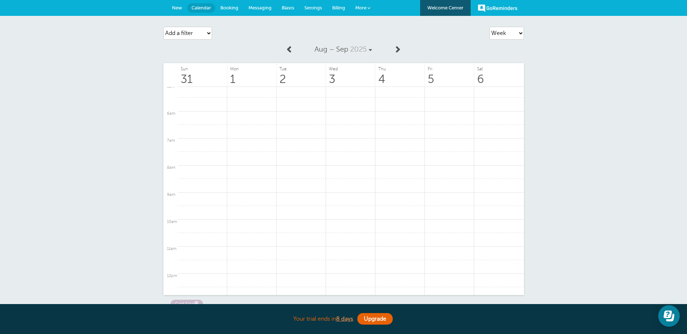
click at [394, 49] on span at bounding box center [397, 48] width 7 height 7
click at [394, 50] on span at bounding box center [397, 48] width 7 height 7
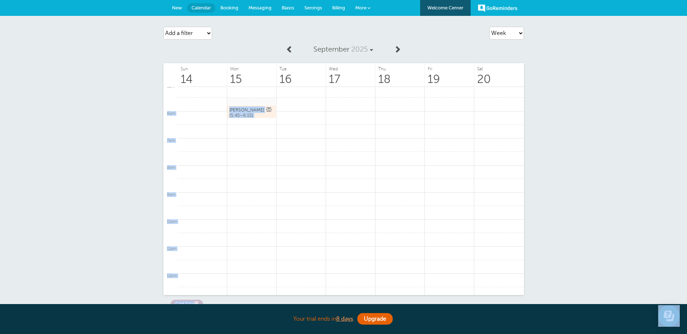
drag, startPoint x: 256, startPoint y: 104, endPoint x: 248, endPoint y: 103, distance: 8.8
click at [247, 102] on body "Your trial ends in 8 days . Upgrade Your trial ends in 8 days . Upgrade GoRemin…" at bounding box center [343, 200] width 687 height 401
click at [247, 139] on link at bounding box center [251, 131] width 49 height 14
click at [136, 141] on div "Agenda Day Week Month (full view) Month (condensed) Add a filter Customer Searc…" at bounding box center [343, 190] width 687 height 348
click at [490, 27] on select "Agenda Day Week Month (full view) Month (condensed)" at bounding box center [507, 33] width 35 height 13
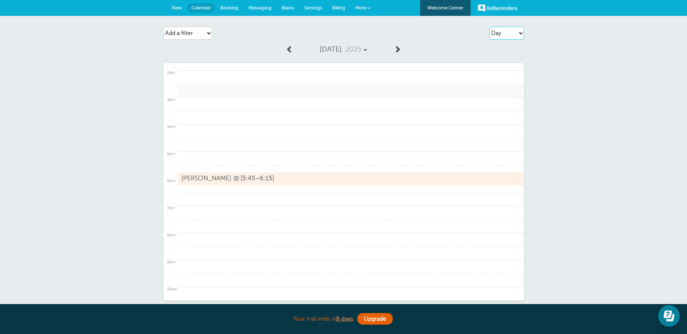
scroll to position [51, 0]
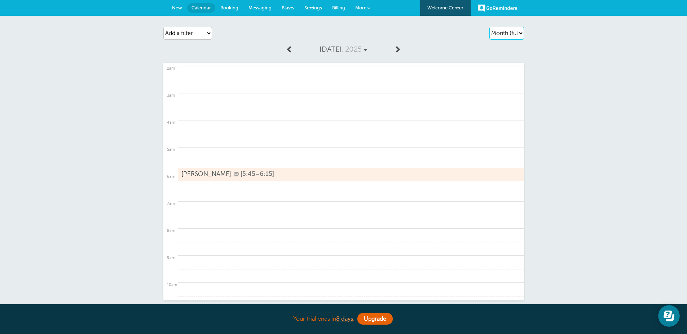
click at [490, 27] on select "Agenda Day Week Month (full view) Month (condensed)" at bounding box center [507, 33] width 35 height 13
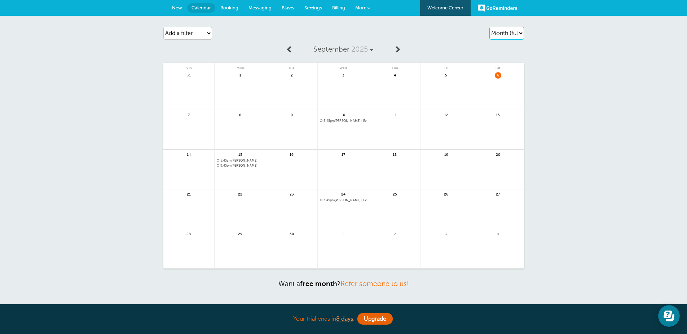
select select "month"
click at [490, 27] on select "Agenda Day Week Month (full view) Month (condensed)" at bounding box center [507, 33] width 35 height 13
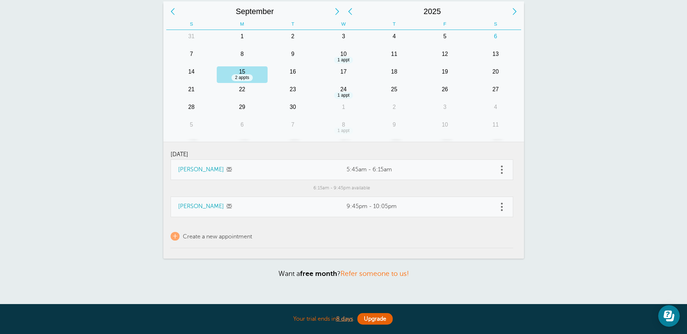
scroll to position [43, 0]
click at [201, 209] on link "[PERSON_NAME]" at bounding box center [201, 205] width 46 height 6
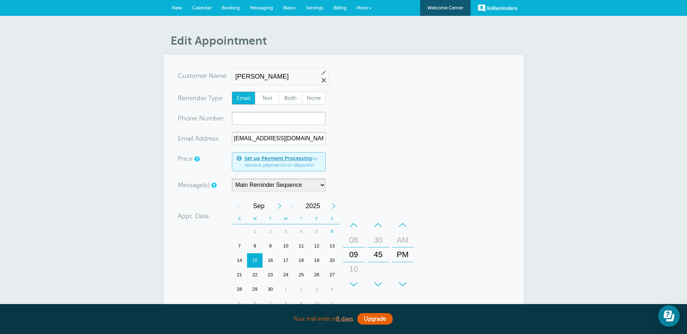
click at [208, 10] on link "Calendar" at bounding box center [202, 8] width 30 height 16
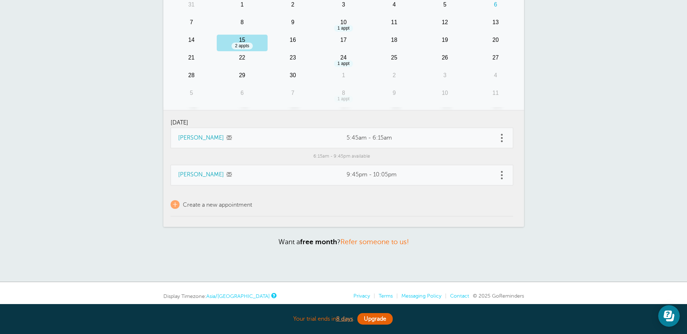
scroll to position [87, 0]
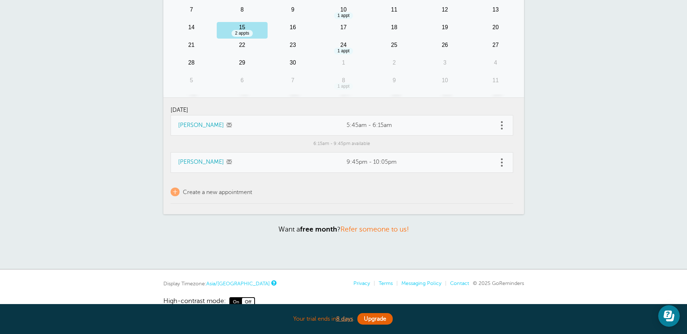
drag, startPoint x: 330, startPoint y: 126, endPoint x: 387, endPoint y: 129, distance: 57.1
click at [391, 130] on td "5:45am - 6:15am" at bounding box center [418, 125] width 159 height 20
click at [387, 128] on td "5:45am - 6:15am" at bounding box center [418, 125] width 159 height 20
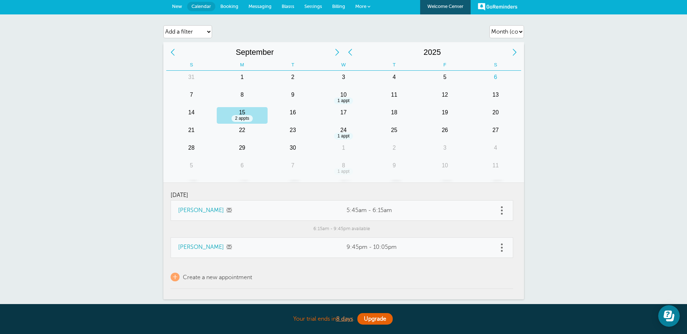
scroll to position [0, 0]
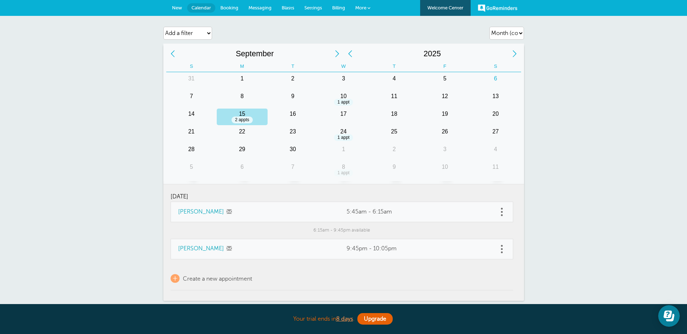
click at [230, 7] on span "Booking" at bounding box center [229, 7] width 18 height 5
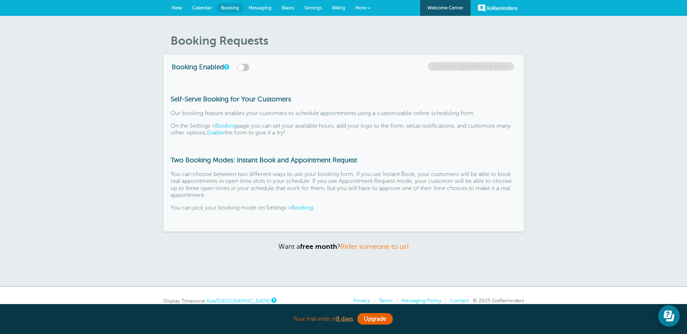
click at [261, 6] on span "Messaging" at bounding box center [260, 7] width 23 height 5
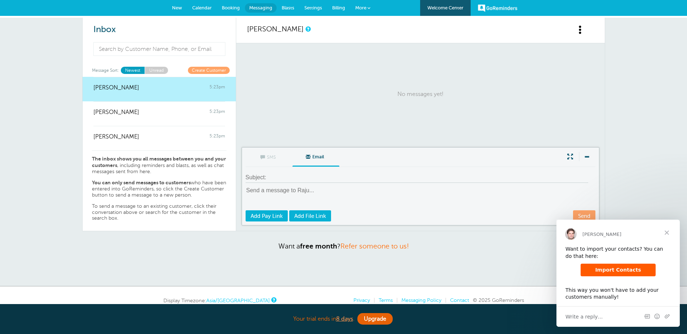
click at [669, 234] on span "Close" at bounding box center [667, 233] width 26 height 26
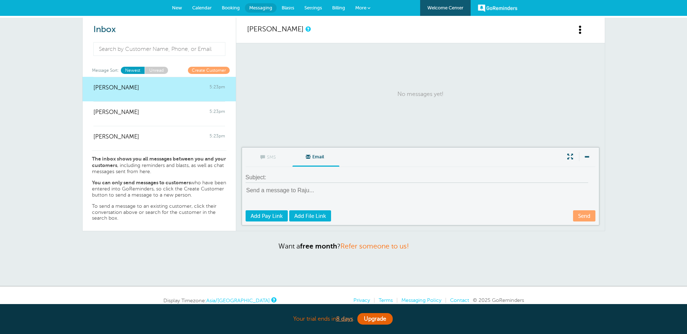
click at [368, 183] on input at bounding box center [417, 177] width 343 height 10
click at [346, 210] on textarea at bounding box center [421, 197] width 351 height 23
click at [300, 183] on input at bounding box center [417, 177] width 343 height 10
click at [142, 140] on div "[PERSON_NAME] 5:23pm" at bounding box center [159, 133] width 132 height 14
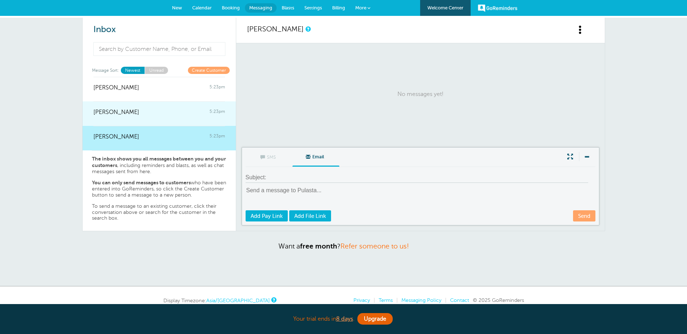
click at [136, 116] on div "[PERSON_NAME] 5:23pm" at bounding box center [159, 108] width 132 height 14
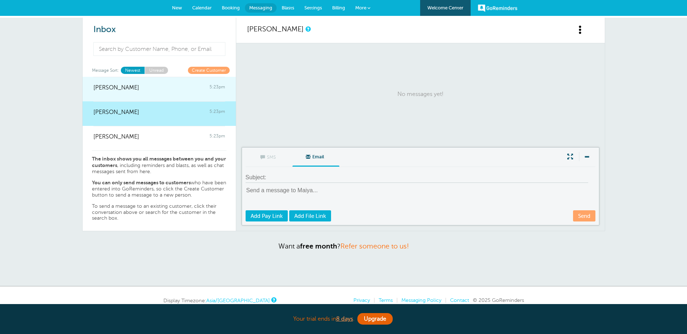
click at [143, 94] on div at bounding box center [159, 92] width 132 height 3
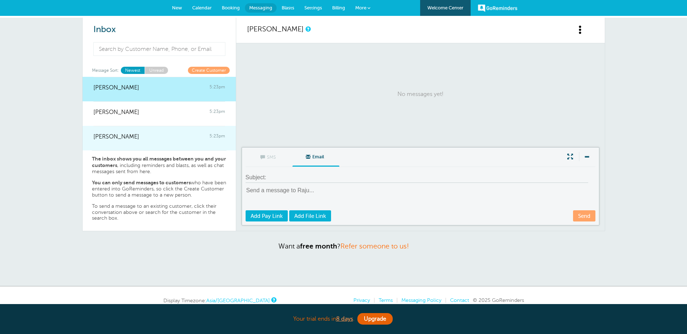
click at [170, 140] on div "[PERSON_NAME] 5:23pm" at bounding box center [159, 133] width 132 height 14
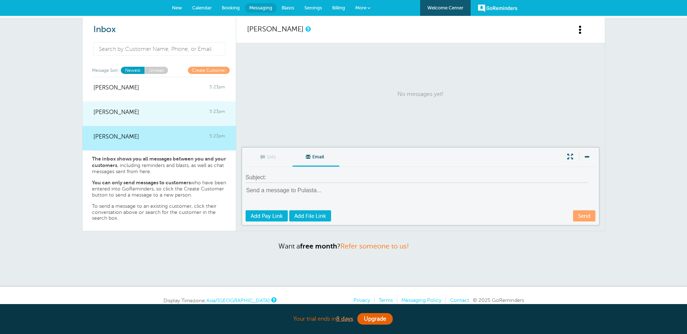
click at [157, 116] on div "[PERSON_NAME] 5:23pm" at bounding box center [159, 108] width 132 height 14
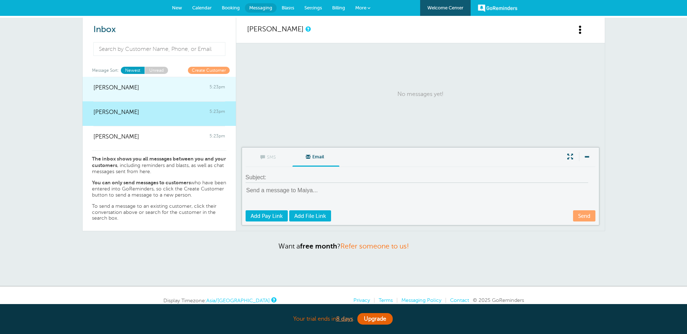
click at [155, 94] on div at bounding box center [159, 92] width 132 height 3
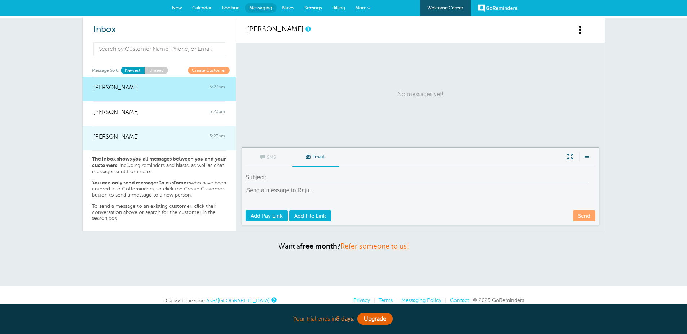
click at [160, 137] on div "[PERSON_NAME] 5:23pm" at bounding box center [159, 133] width 132 height 14
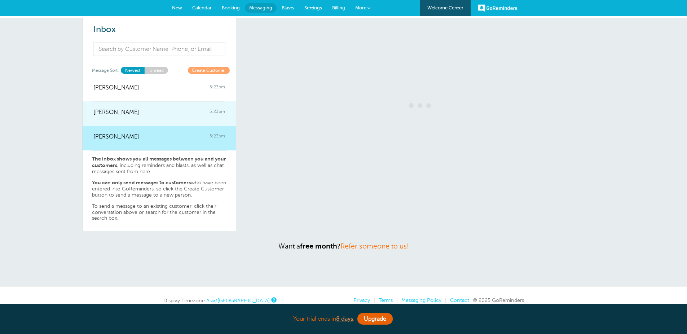
click at [159, 116] on div "[PERSON_NAME] 5:23pm" at bounding box center [159, 108] width 132 height 14
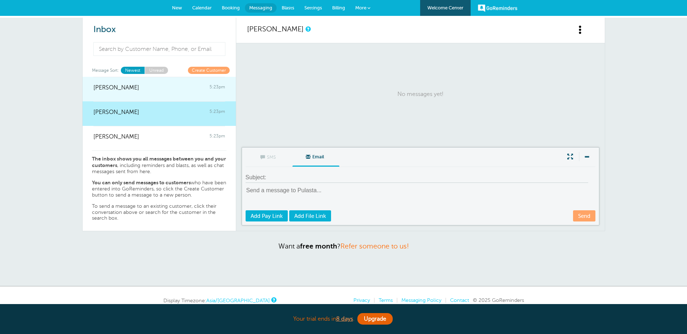
click at [164, 94] on div at bounding box center [159, 92] width 132 height 3
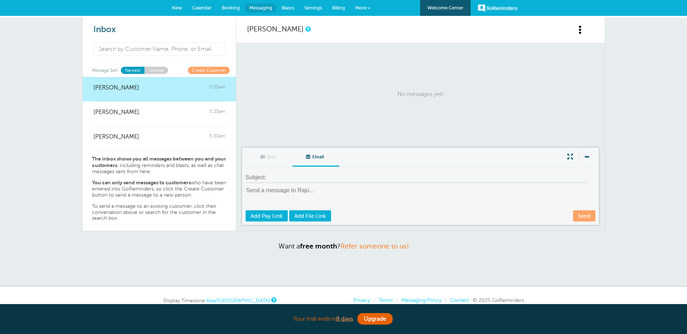
click at [287, 5] on span "Blasts" at bounding box center [288, 7] width 13 height 5
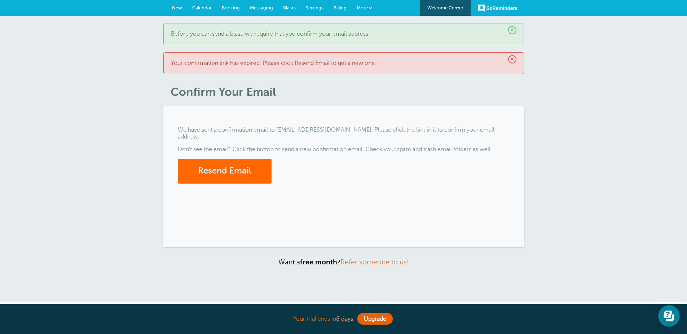
click at [514, 61] on span "×" at bounding box center [512, 59] width 8 height 8
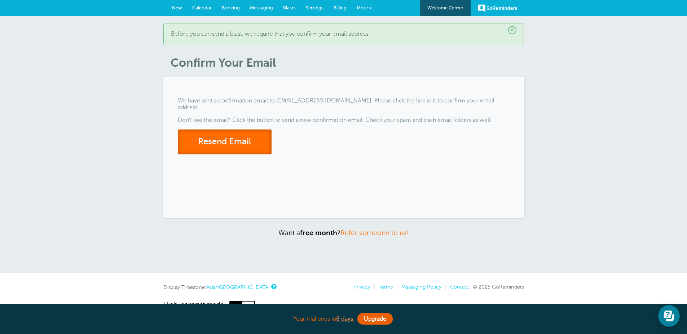
click at [219, 154] on button "Resend Email" at bounding box center [225, 142] width 94 height 25
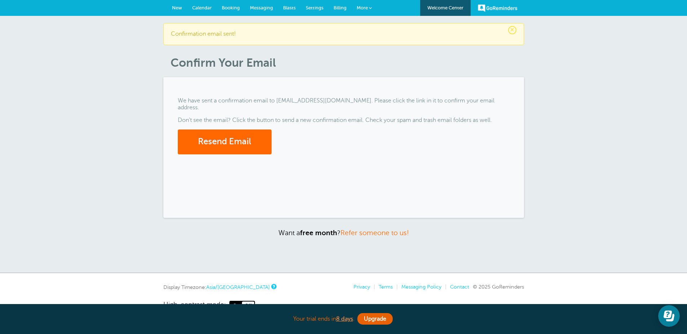
click at [177, 9] on span "New" at bounding box center [177, 7] width 10 height 5
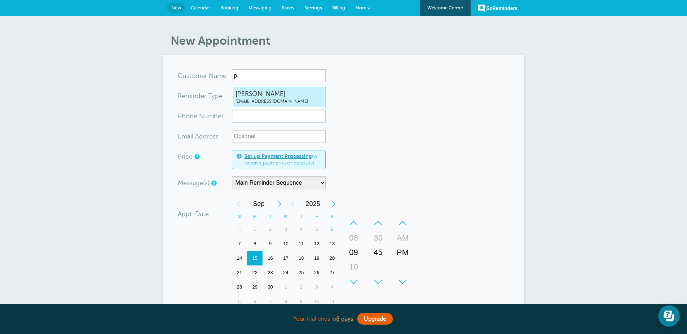
click at [253, 98] on span "[PERSON_NAME]" at bounding box center [279, 93] width 87 height 9
type input "Pulastakadelraju@powr.io"
type input "[PERSON_NAME]"
radio input "true"
type input "raju@powr.io"
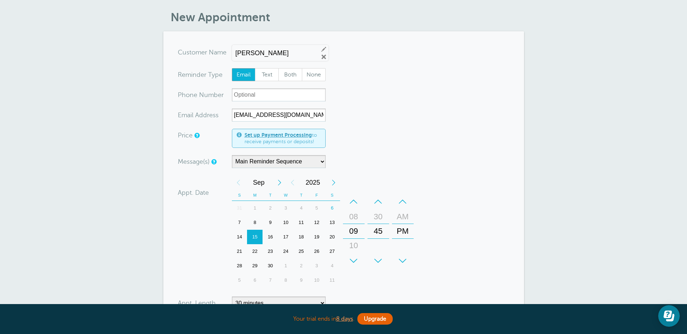
scroll to position [87, 0]
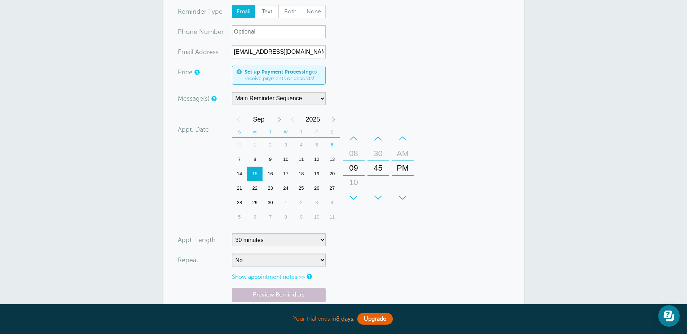
click at [270, 196] on div "23" at bounding box center [271, 188] width 16 height 14
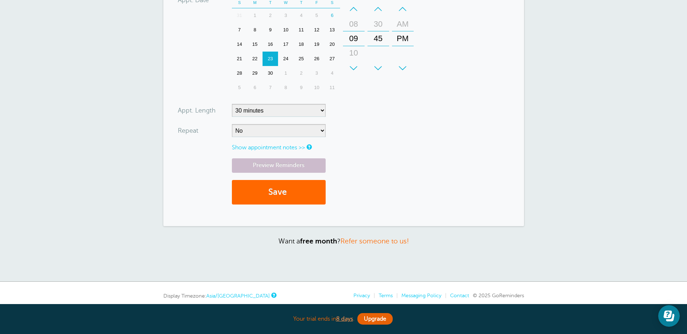
scroll to position [216, 0]
click at [269, 205] on button "Save" at bounding box center [279, 192] width 94 height 25
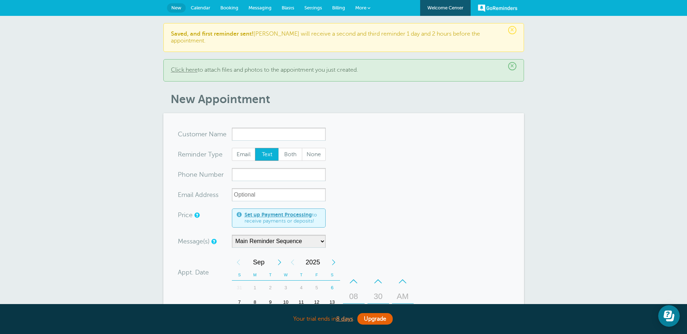
click at [196, 73] on link "Click here" at bounding box center [184, 70] width 27 height 6
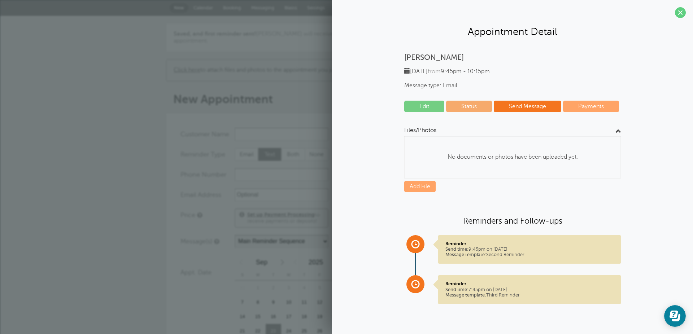
click at [466, 112] on link "Status" at bounding box center [469, 107] width 46 height 12
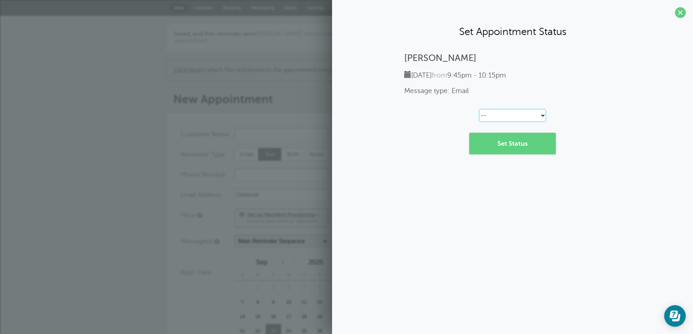
drag, startPoint x: 544, startPoint y: 125, endPoint x: 471, endPoint y: 114, distance: 73.7
click at [471, 114] on div "[PERSON_NAME] [DATE] from 9:45pm - 10:15pm Message type: Email -- Confirmed Res…" at bounding box center [512, 103] width 346 height 101
select select "confirmed"
click at [479, 122] on select "-- Confirmed Reschedule Requested Cancelled" at bounding box center [512, 115] width 67 height 13
click at [503, 154] on link "Set Status" at bounding box center [512, 144] width 87 height 22
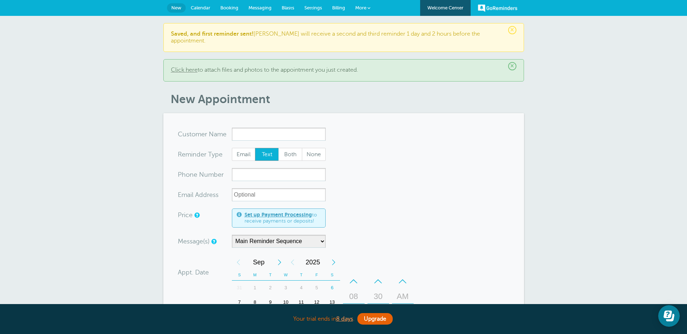
click at [195, 73] on link "Click here" at bounding box center [184, 70] width 27 height 6
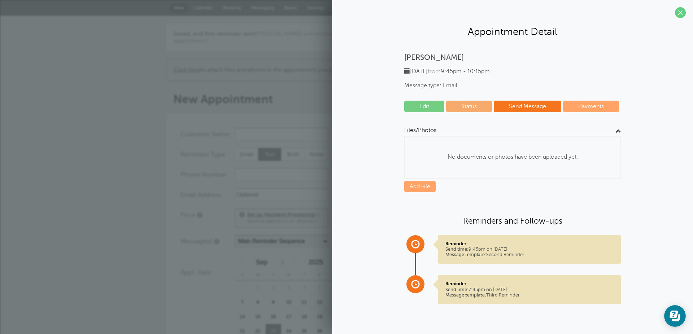
click at [589, 112] on link "Payments" at bounding box center [591, 107] width 56 height 12
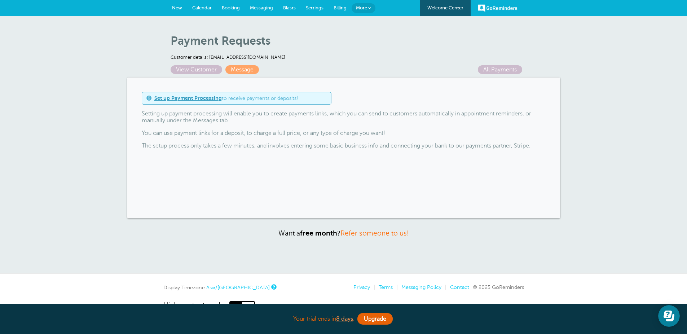
click at [197, 7] on span "Calendar" at bounding box center [201, 7] width 19 height 5
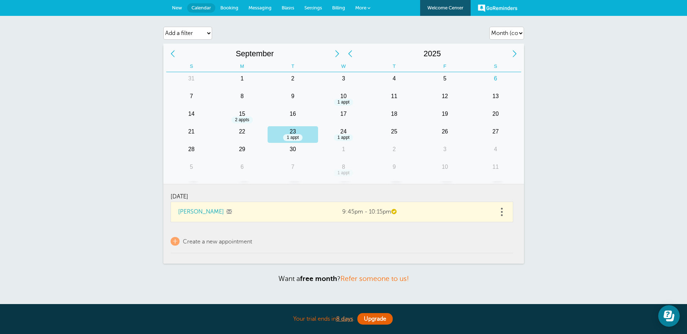
click at [174, 9] on span "New" at bounding box center [177, 7] width 10 height 5
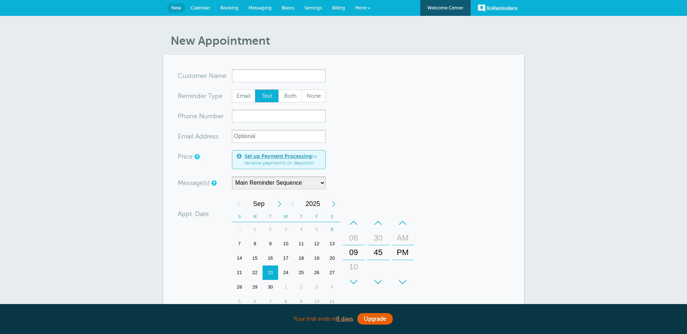
click at [205, 9] on span "Calendar" at bounding box center [200, 7] width 19 height 5
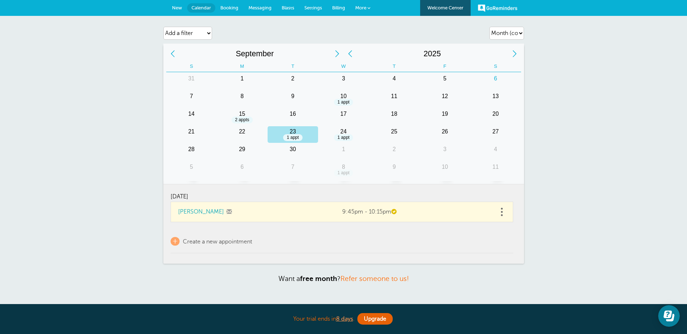
click at [229, 9] on span "Booking" at bounding box center [229, 7] width 18 height 5
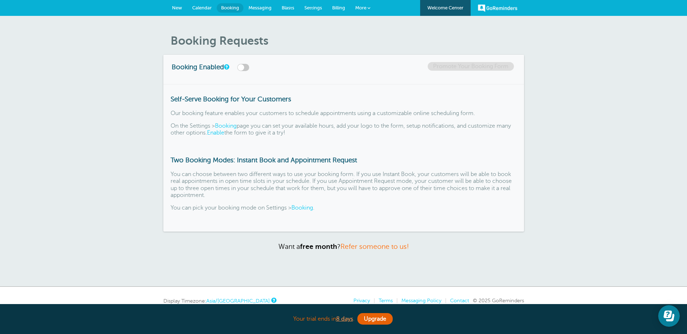
click at [249, 71] on label at bounding box center [243, 67] width 12 height 7
click at [0, 0] on input "checkbox" at bounding box center [0, 0] width 0 height 0
click at [428, 71] on link "Promote Your Booking Form" at bounding box center [471, 66] width 86 height 9
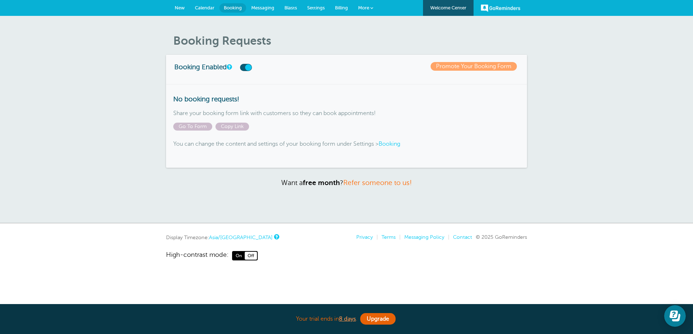
click at [263, 9] on span "Messaging" at bounding box center [262, 7] width 23 height 5
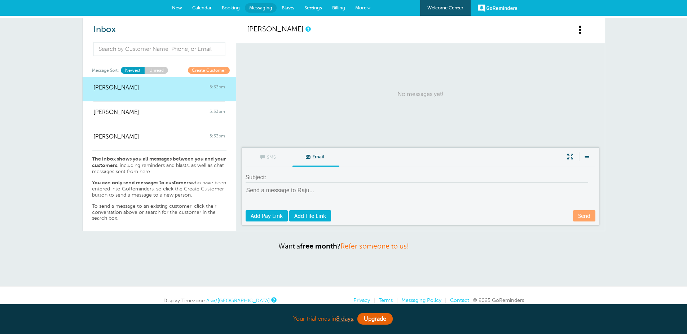
click at [290, 8] on span "Blasts" at bounding box center [288, 7] width 13 height 5
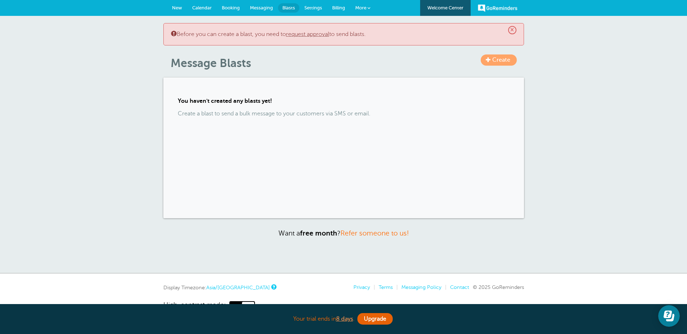
click at [307, 9] on span "Settings" at bounding box center [313, 7] width 18 height 5
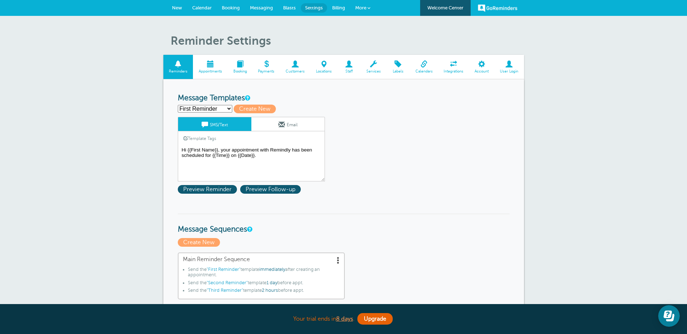
click at [243, 172] on textarea "Hi {{First Name}}, your appointment with Remindly has been scheduled for {{Time…" at bounding box center [251, 163] width 147 height 36
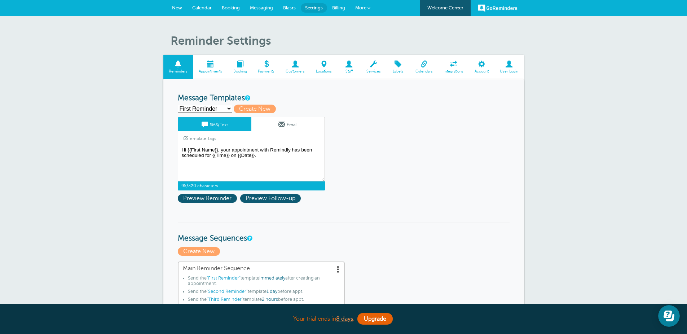
click at [303, 171] on textarea "Hi {{First Name}}, your appointment with Remindly has been scheduled for {{Time…" at bounding box center [251, 163] width 147 height 36
click at [280, 128] on span at bounding box center [281, 124] width 6 height 6
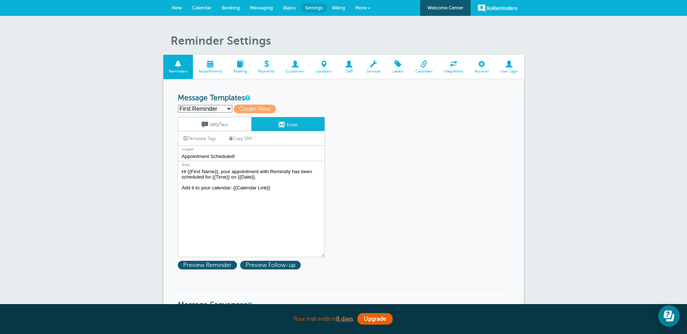
click at [254, 161] on input "Appointment Scheduled!" at bounding box center [251, 156] width 147 height 9
click at [230, 131] on link "SMS/Text" at bounding box center [214, 124] width 73 height 14
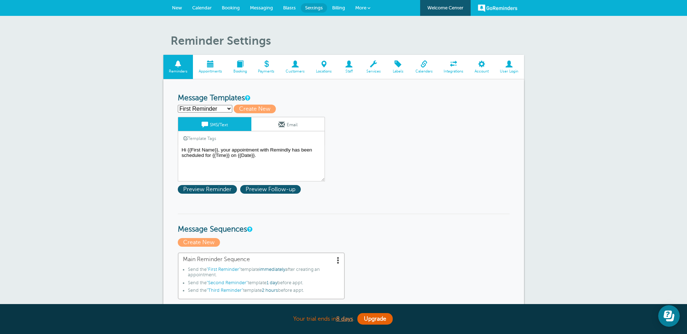
click at [212, 74] on span "Appointments" at bounding box center [210, 71] width 27 height 4
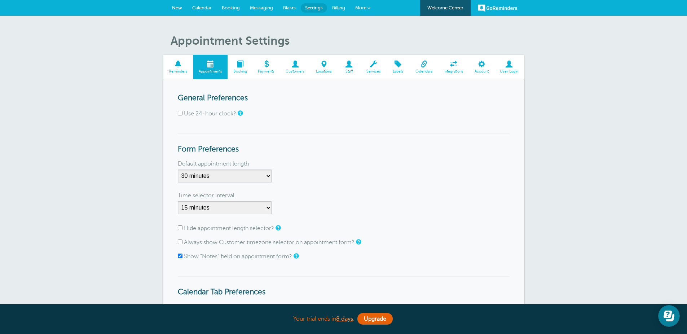
click at [245, 67] on span at bounding box center [240, 64] width 25 height 7
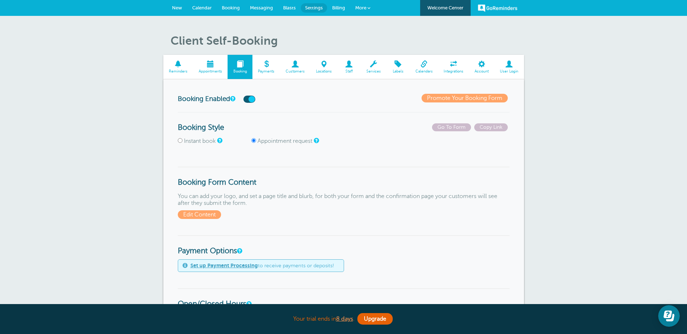
click at [262, 67] on span at bounding box center [267, 64] width 28 height 7
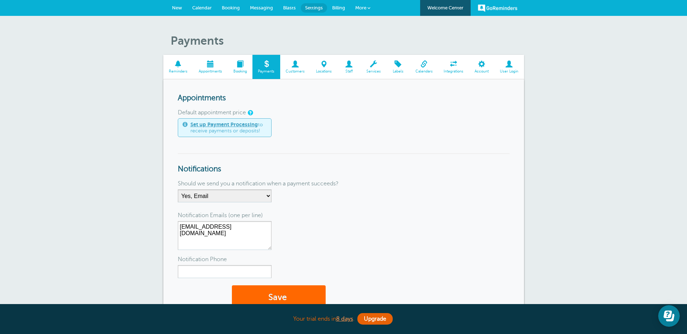
click at [299, 67] on span at bounding box center [295, 64] width 30 height 7
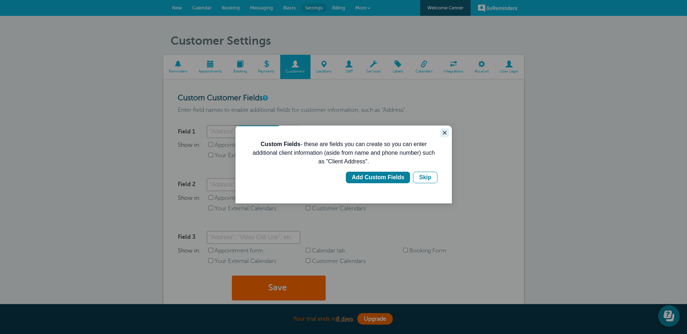
click at [443, 135] on icon "Close guide" at bounding box center [445, 133] width 4 height 4
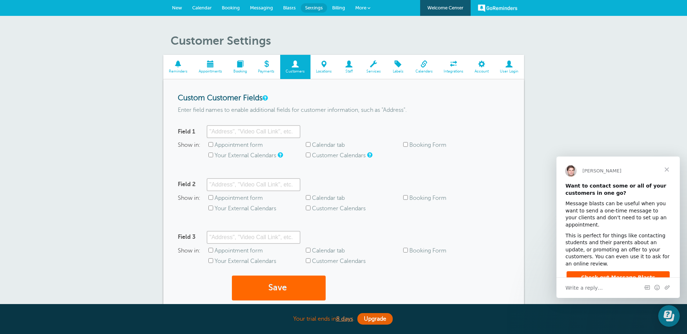
click at [451, 67] on span at bounding box center [453, 64] width 31 height 7
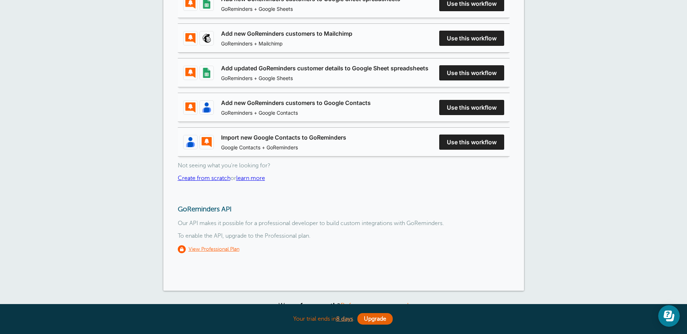
scroll to position [173, 0]
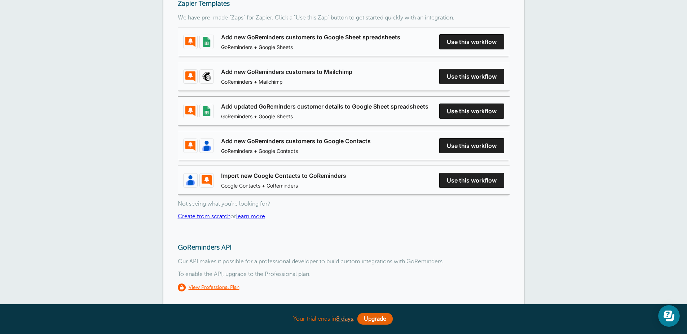
click at [352, 76] on link "Add new GoReminders customers to Mailchimp" at bounding box center [286, 71] width 131 height 9
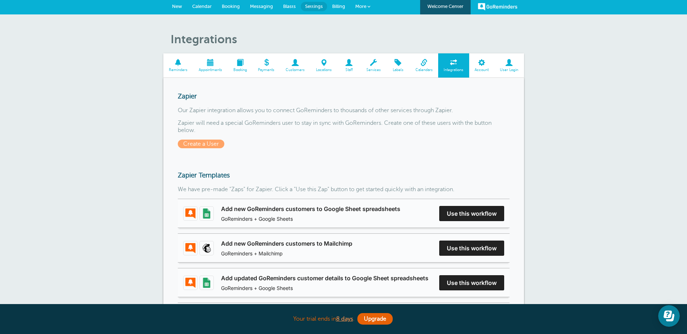
scroll to position [0, 0]
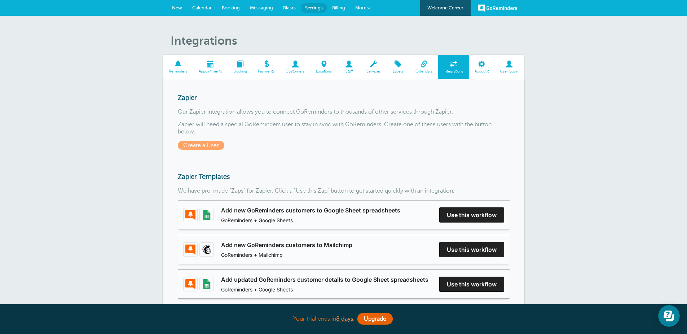
click at [486, 67] on span at bounding box center [481, 64] width 25 height 7
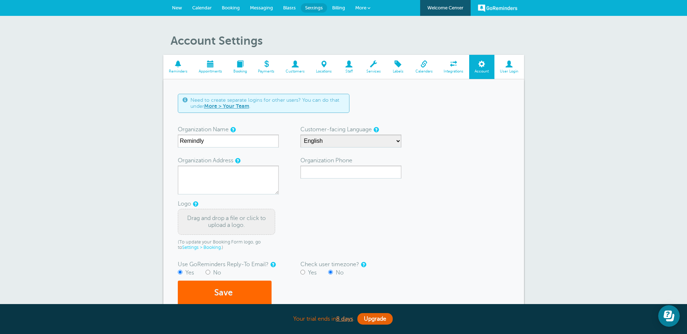
click at [459, 74] on link "Integrations" at bounding box center [453, 67] width 31 height 24
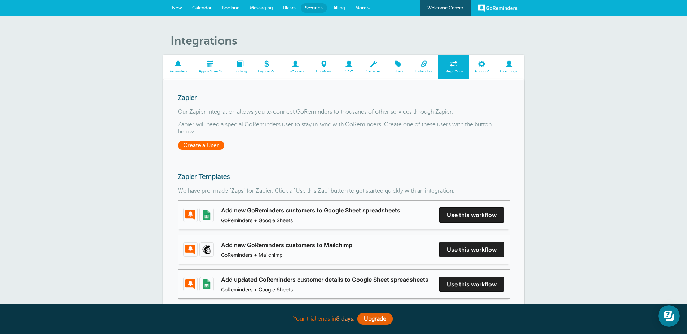
click at [207, 150] on span "Create a User" at bounding box center [201, 145] width 47 height 9
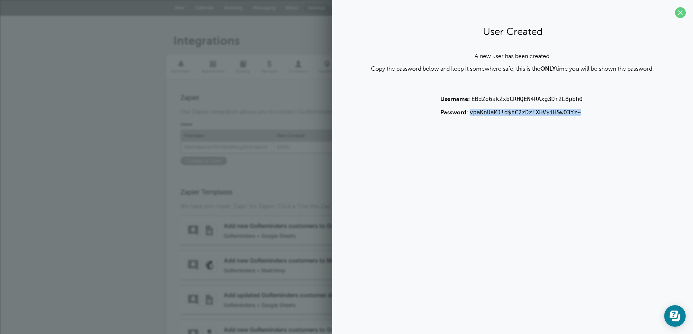
drag, startPoint x: 441, startPoint y: 153, endPoint x: 622, endPoint y: 159, distance: 181.2
click at [622, 145] on section "User Created A new user has been created. Copy the password below and keep it s…" at bounding box center [512, 72] width 361 height 145
copy code "vpaKnUaMJ!d$hC2zDz!XHV$iH&wO3Yz~"
click at [680, 14] on span at bounding box center [680, 12] width 11 height 11
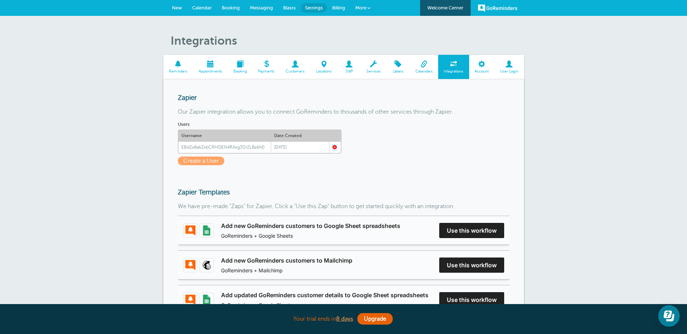
drag, startPoint x: 184, startPoint y: 186, endPoint x: 399, endPoint y: 39, distance: 260.3
click at [333, 149] on span at bounding box center [335, 147] width 4 height 4
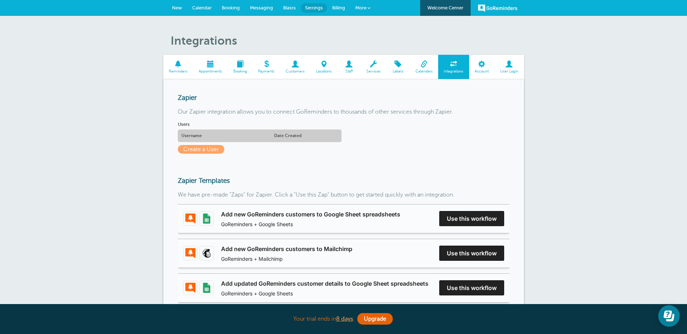
click at [340, 9] on span "Billing" at bounding box center [338, 7] width 13 height 5
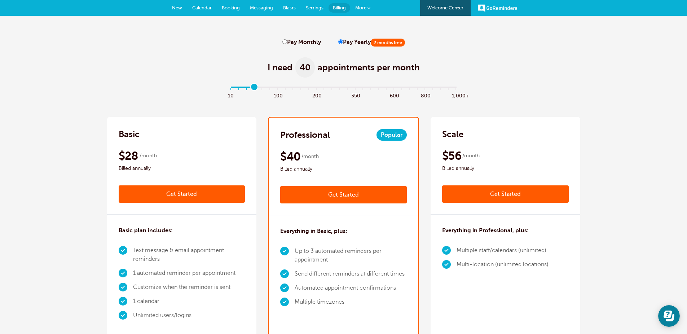
click at [256, 89] on input "range" at bounding box center [343, 88] width 233 height 1
click at [231, 89] on input "range" at bounding box center [343, 88] width 233 height 1
click at [238, 89] on input "range" at bounding box center [343, 88] width 233 height 1
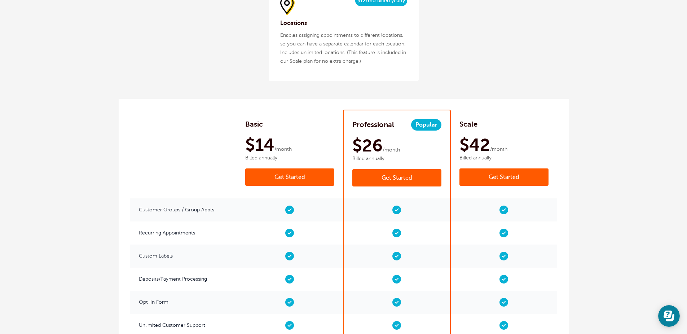
scroll to position [1082, 0]
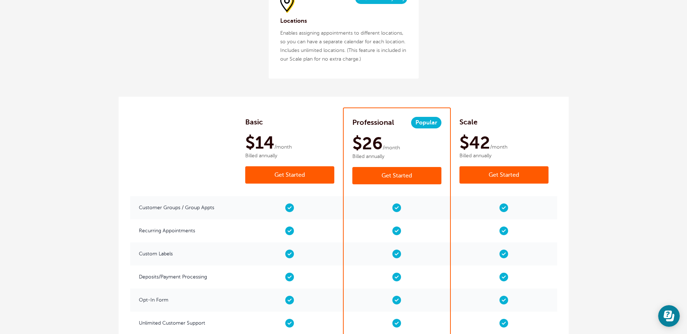
click at [304, 159] on div "$14 /month Billed annually" at bounding box center [289, 146] width 89 height 26
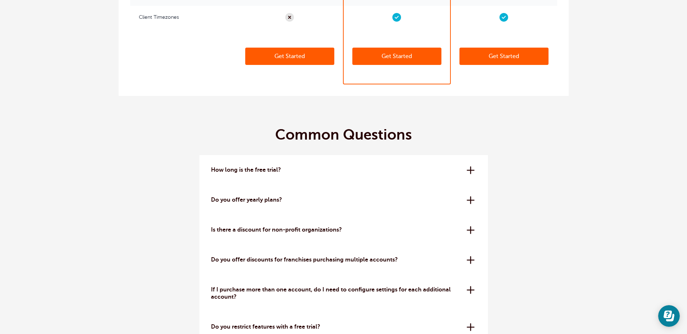
scroll to position [1948, 0]
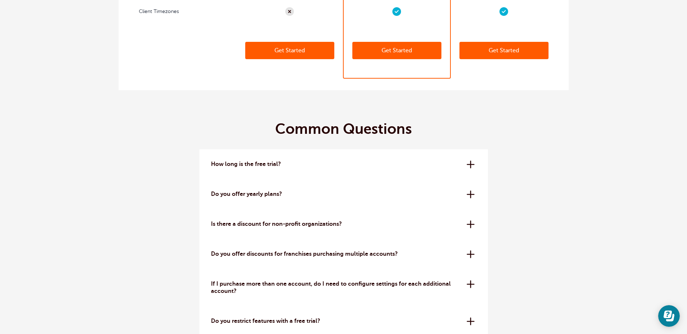
click at [471, 209] on div "Do you offer yearly plans? Yes - if you pay 1 year at a time you get a discount…" at bounding box center [343, 194] width 289 height 30
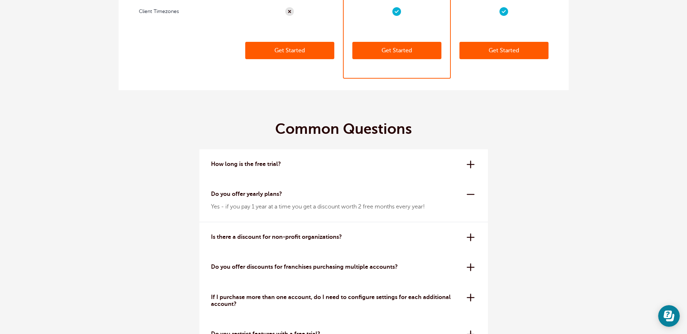
click at [473, 215] on div "Do you offer yearly plans? Yes - if you pay 1 year at a time you get a discount…" at bounding box center [343, 200] width 289 height 43
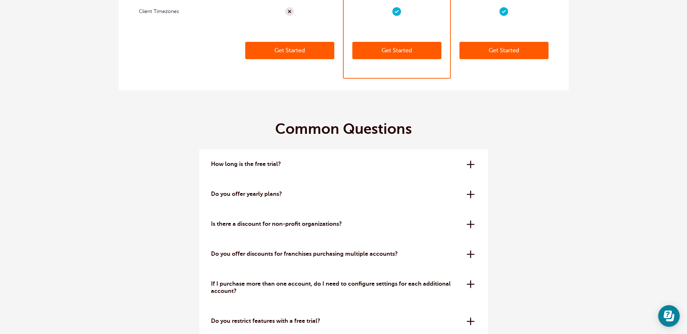
click at [469, 179] on div "How long is the free trial? The free trial is 14 days. No credit card needed to…" at bounding box center [343, 164] width 289 height 30
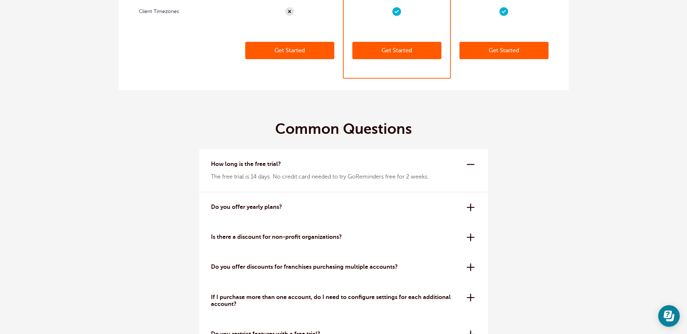
click at [469, 183] on div "How long is the free trial? The free trial is 14 days. No credit card needed to…" at bounding box center [343, 170] width 289 height 43
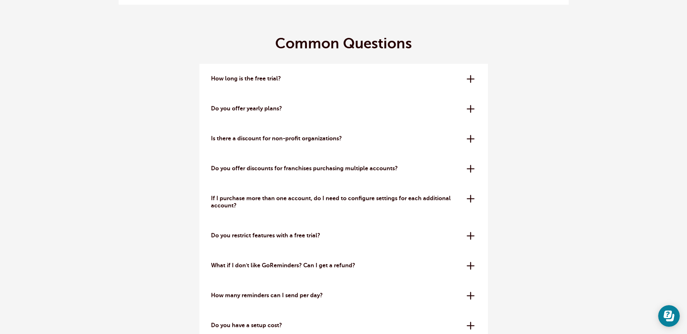
scroll to position [2035, 0]
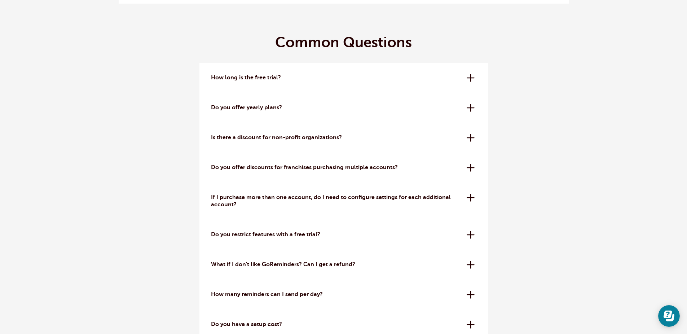
click at [471, 183] on div "Do you offer discounts for franchises purchasing multiple accounts? Yes! We off…" at bounding box center [343, 168] width 289 height 30
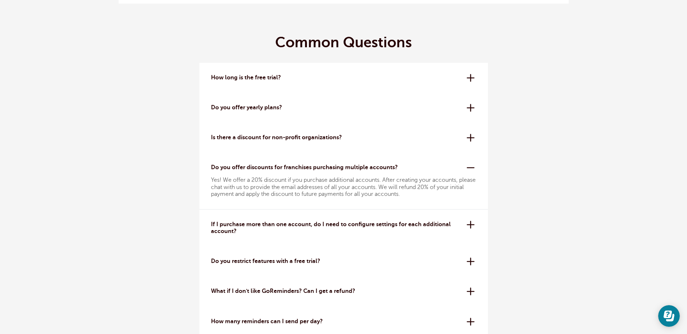
click at [470, 199] on div "Do you offer discounts for franchises purchasing multiple accounts? Yes! We off…" at bounding box center [343, 181] width 289 height 57
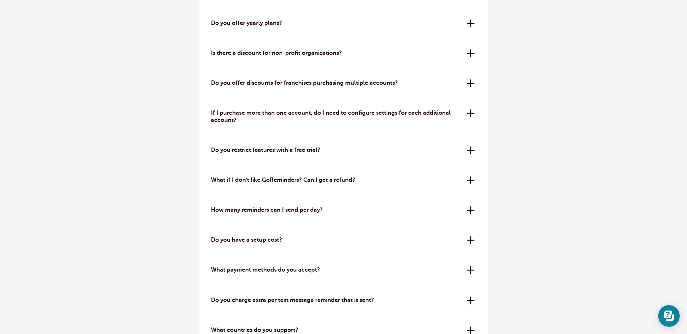
scroll to position [2121, 0]
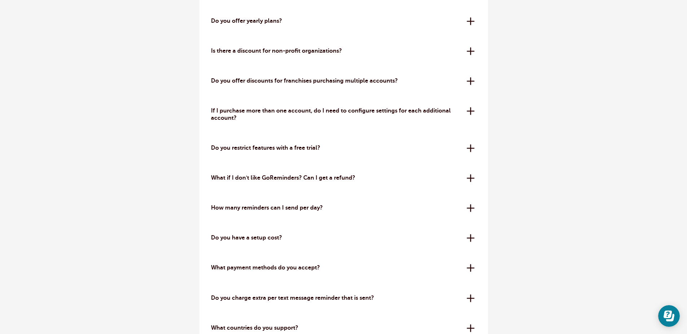
click at [469, 163] on div "Do you restrict features with a free trial? No! While trials are more limited t…" at bounding box center [343, 148] width 289 height 30
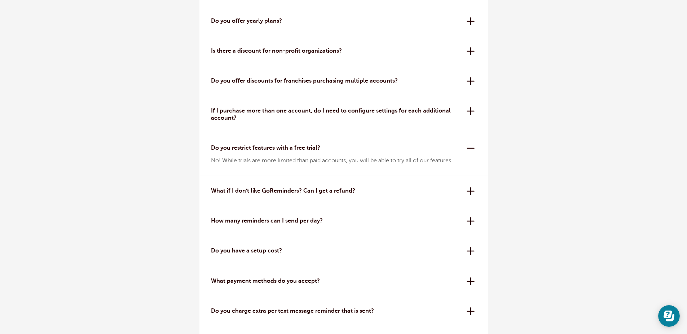
click at [469, 176] on div "Do you restrict features with a free trial? No! While trials are more limited t…" at bounding box center [343, 154] width 289 height 43
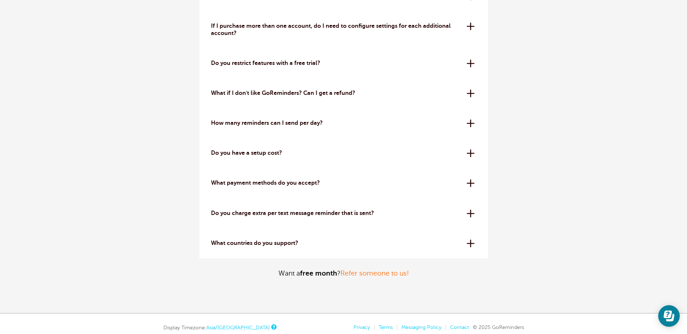
scroll to position [2208, 0]
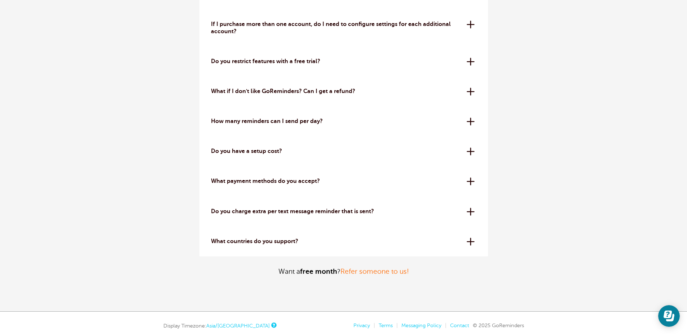
click at [471, 166] on div "Do you have a setup cost? Absolutely not. All plans are month to month or year …" at bounding box center [343, 151] width 289 height 30
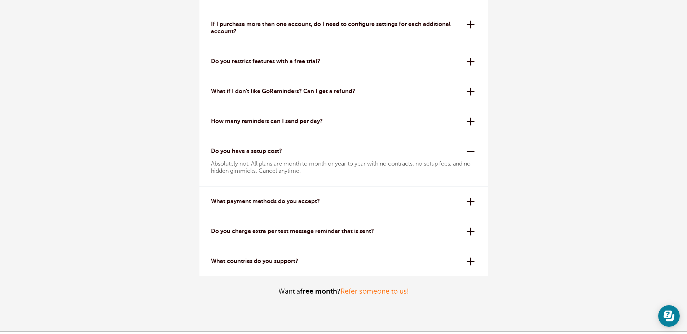
click at [470, 186] on div "Do you have a setup cost? Absolutely not. All plans are month to month or year …" at bounding box center [343, 161] width 289 height 50
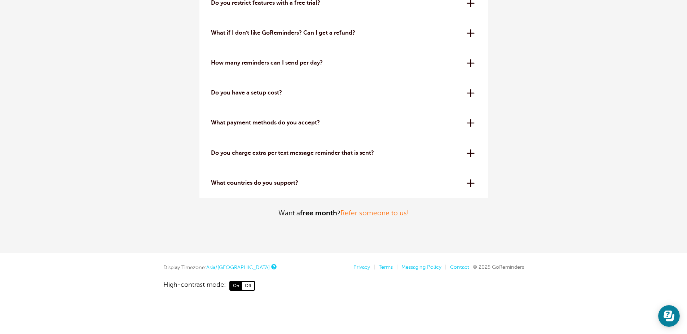
scroll to position [2294, 0]
click at [468, 138] on div "What payment methods do you accept? We use Stripe for secure credit card proces…" at bounding box center [343, 123] width 289 height 30
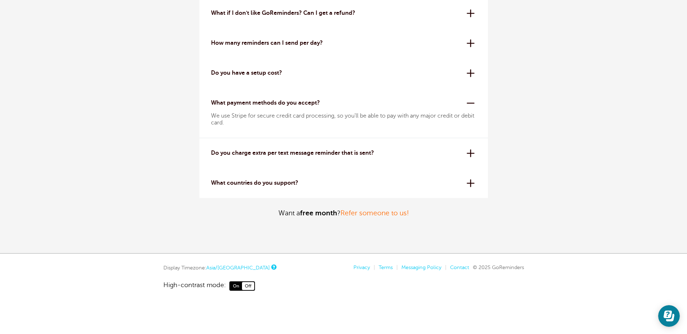
click at [469, 138] on div "What payment methods do you accept? We use Stripe for secure credit card proces…" at bounding box center [343, 113] width 289 height 50
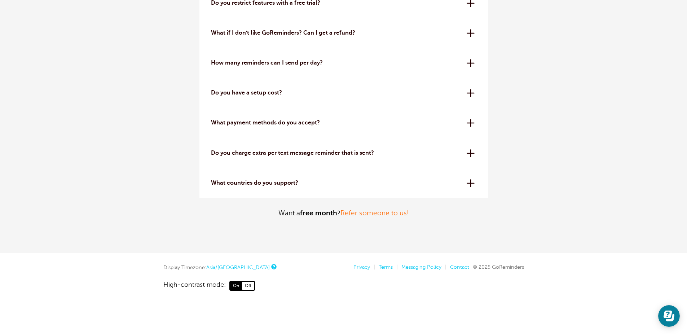
click at [471, 198] on div "What countries do you support? The [GEOGRAPHIC_DATA], [GEOGRAPHIC_DATA], [GEOGR…" at bounding box center [343, 183] width 289 height 30
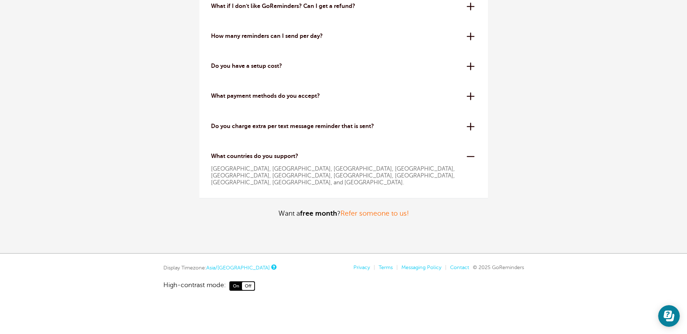
click at [471, 198] on div "What countries do you support? The [GEOGRAPHIC_DATA], [GEOGRAPHIC_DATA], [GEOGR…" at bounding box center [343, 169] width 289 height 57
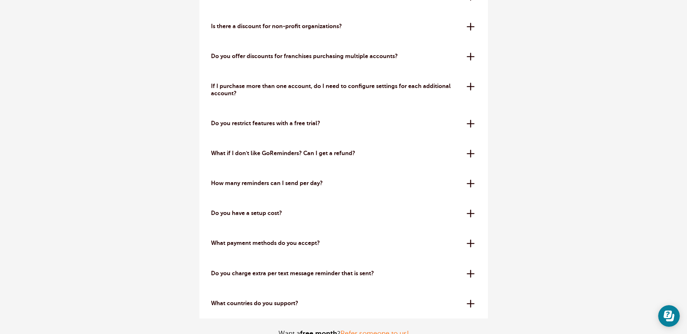
scroll to position [2121, 0]
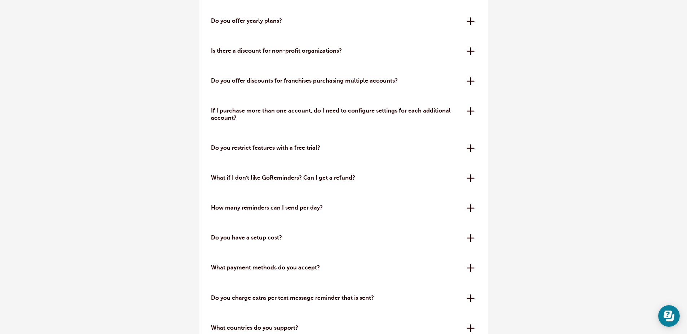
click at [472, 133] on div "If I purchase more than one account, do I need to configure settings for each a…" at bounding box center [343, 114] width 289 height 37
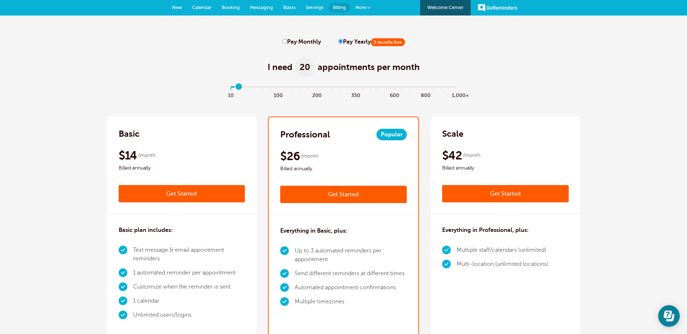
scroll to position [0, 0]
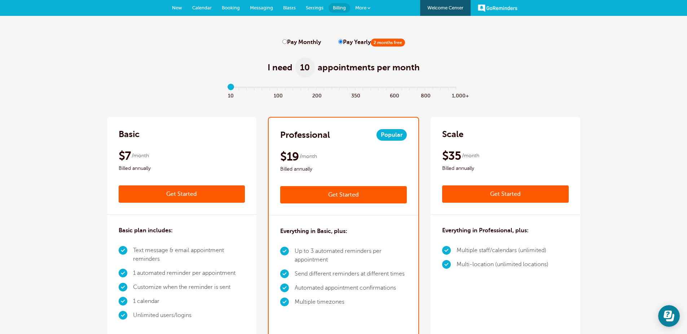
drag, startPoint x: 241, startPoint y: 87, endPoint x: 218, endPoint y: 141, distance: 58.4
click at [227, 89] on input "range" at bounding box center [343, 88] width 233 height 1
drag, startPoint x: 222, startPoint y: 123, endPoint x: 225, endPoint y: 119, distance: 4.9
click at [223, 121] on div "Basic $9 /month Get Started $7 /month Billed annually Get Started" at bounding box center [182, 166] width 150 height 98
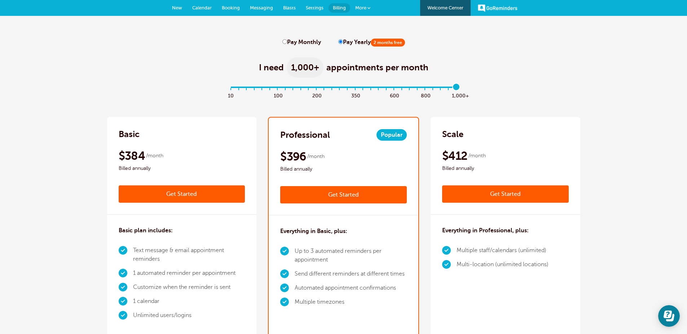
drag, startPoint x: 231, startPoint y: 89, endPoint x: 490, endPoint y: 149, distance: 265.0
type input "29"
click at [460, 89] on input "range" at bounding box center [343, 88] width 233 height 1
click at [284, 42] on input "Pay Monthly" at bounding box center [284, 41] width 5 height 5
radio input "true"
